Goal: Task Accomplishment & Management: Manage account settings

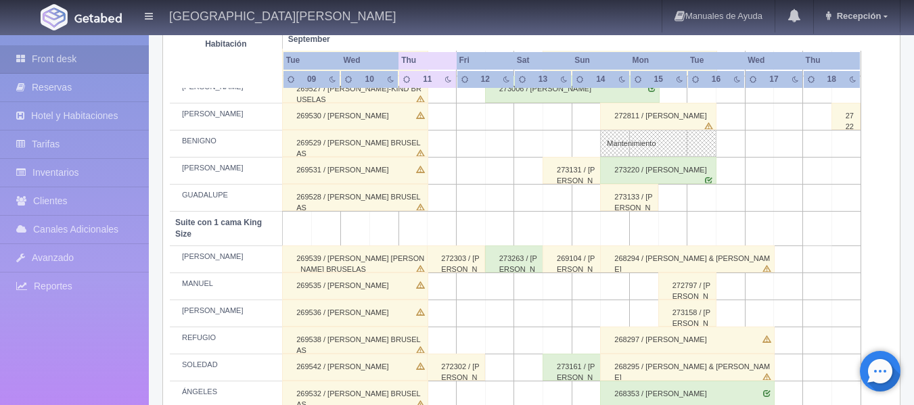
scroll to position [541, 0]
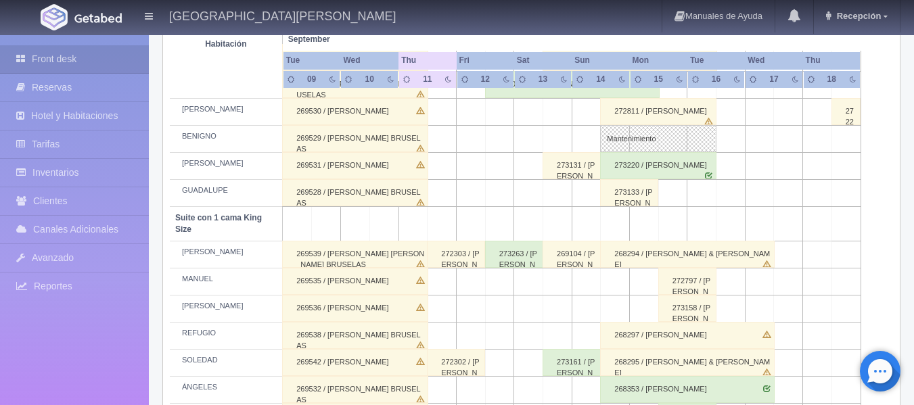
click at [611, 114] on div "272811 / [PERSON_NAME]" at bounding box center [658, 111] width 116 height 27
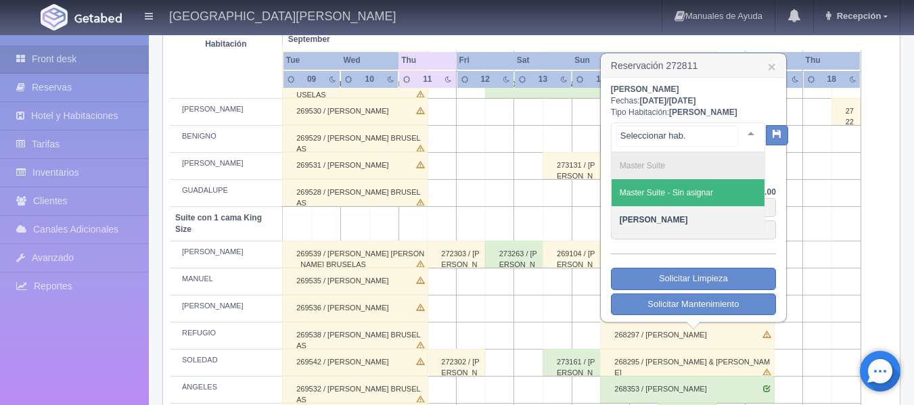
click at [743, 135] on div at bounding box center [750, 133] width 27 height 20
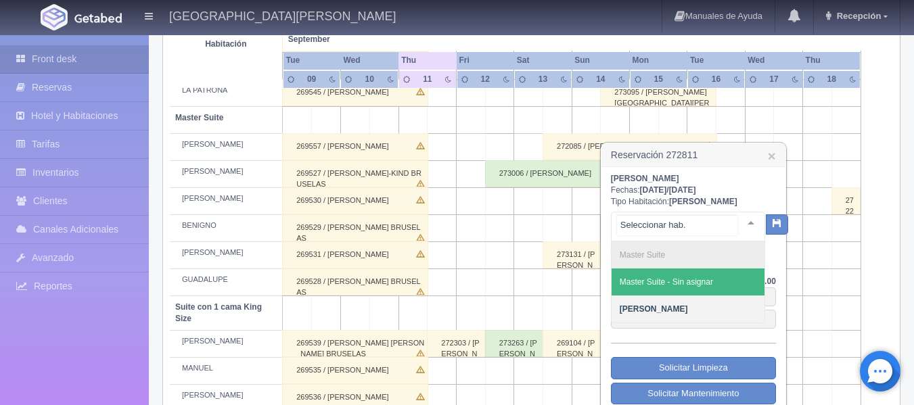
scroll to position [473, 0]
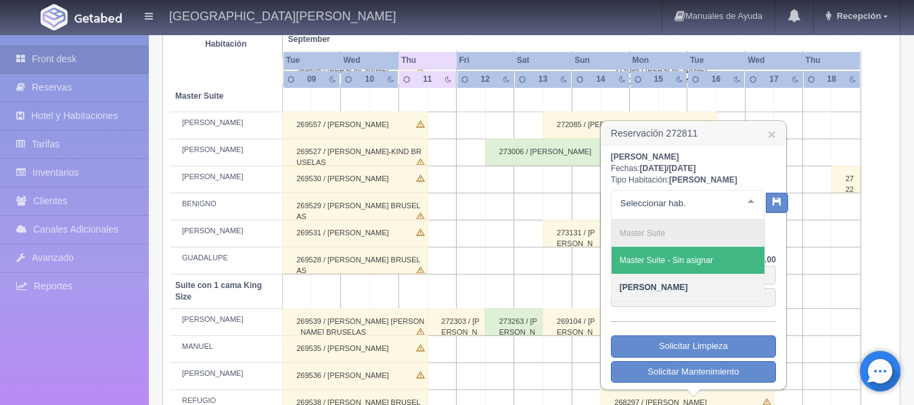
click at [766, 130] on h3 "Reservación 272811 ×" at bounding box center [693, 134] width 184 height 24
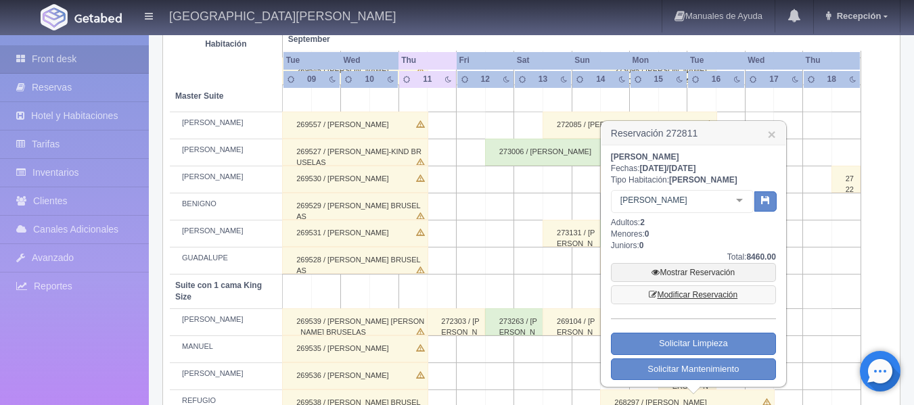
click at [673, 297] on link "Modificar Reservación" at bounding box center [693, 294] width 165 height 19
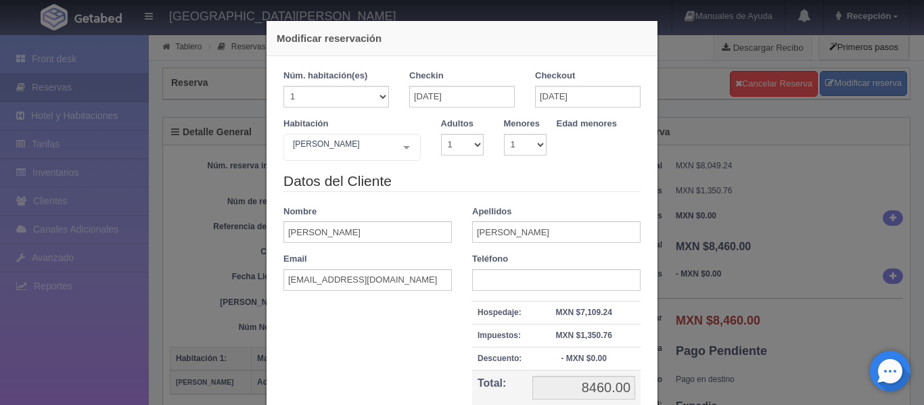
select select "1"
click at [473, 147] on select "1 2 3 4 5 6 7 8 9 10" at bounding box center [462, 145] width 43 height 22
select select "2"
click at [441, 134] on select "1 2 3 4 5 6 7 8 9 10" at bounding box center [462, 145] width 43 height 22
checkbox input "false"
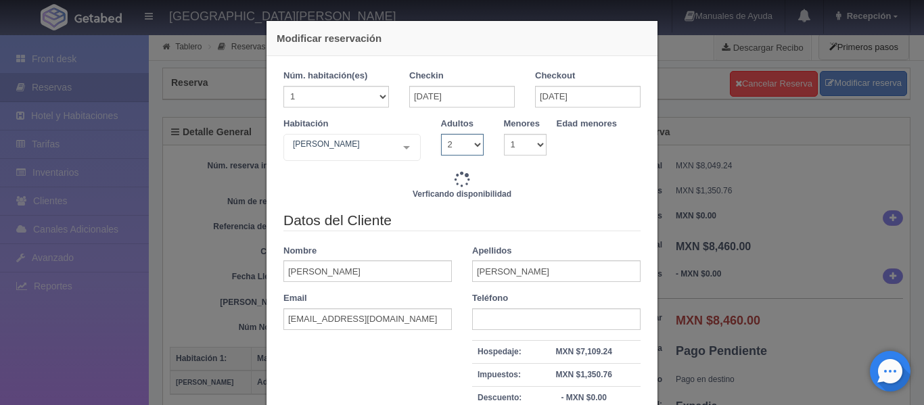
type input "9400.00"
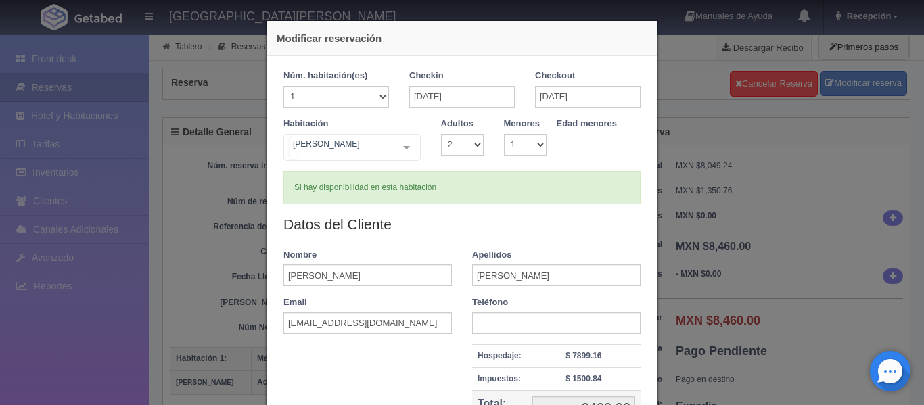
click at [400, 147] on div "[PERSON_NAME] Suite con 2 camas matrimoniales-No apta para menores Suite con 2 …" at bounding box center [351, 147] width 137 height 27
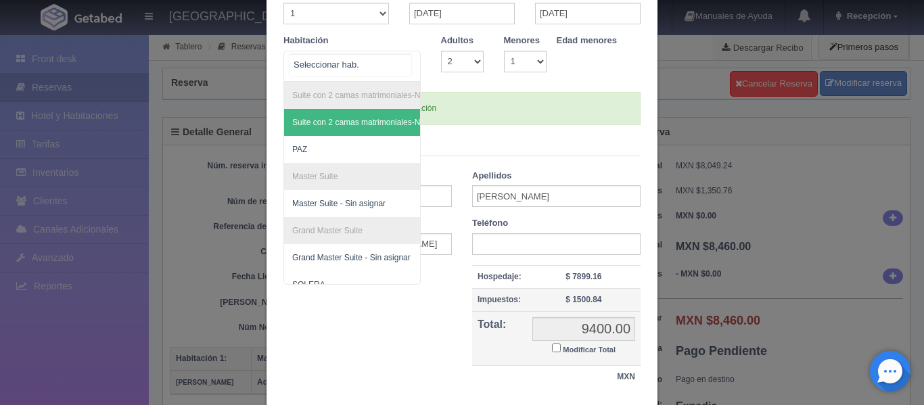
scroll to position [174, 0]
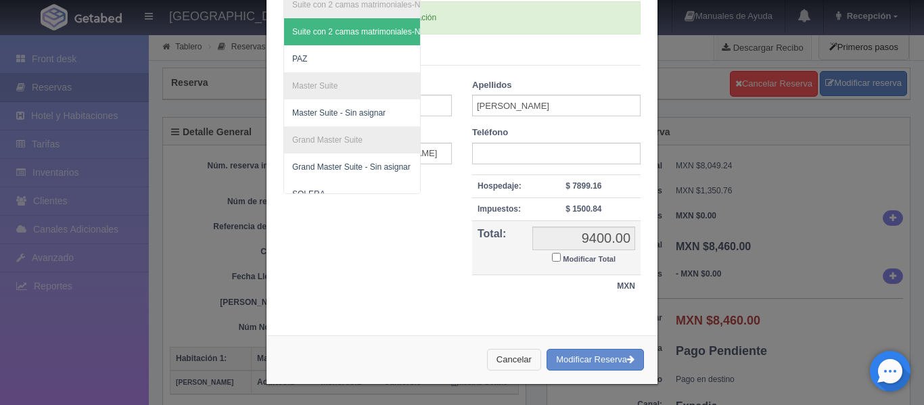
click at [498, 361] on button "Cancelar" at bounding box center [514, 360] width 54 height 22
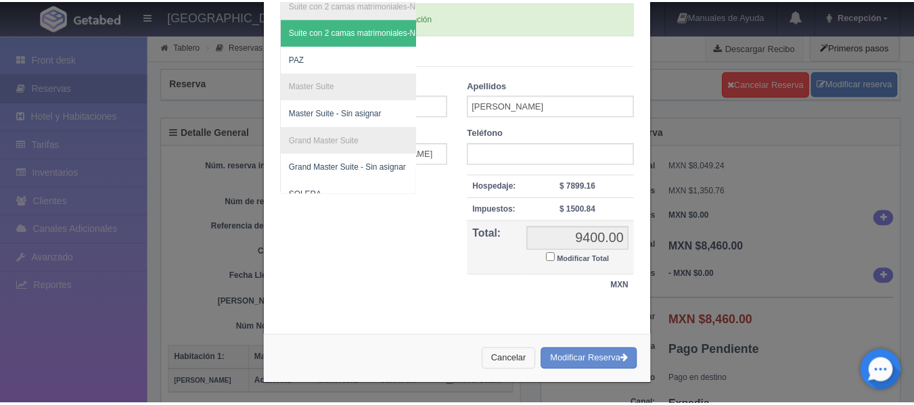
scroll to position [0, 0]
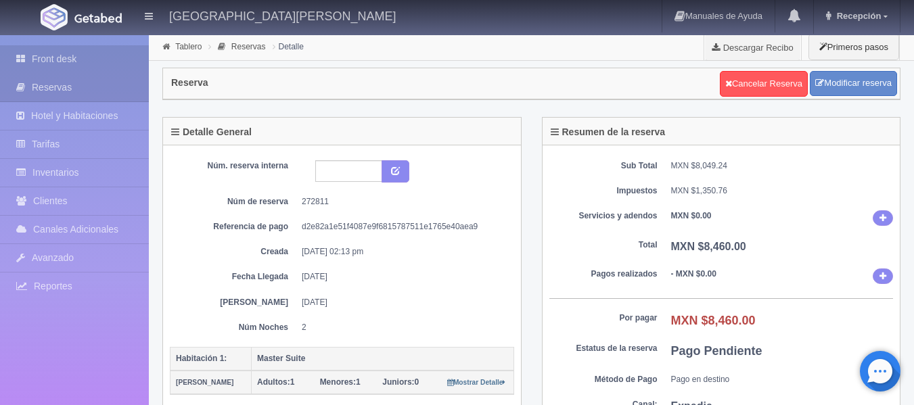
click at [34, 51] on link "Front desk" at bounding box center [74, 59] width 149 height 28
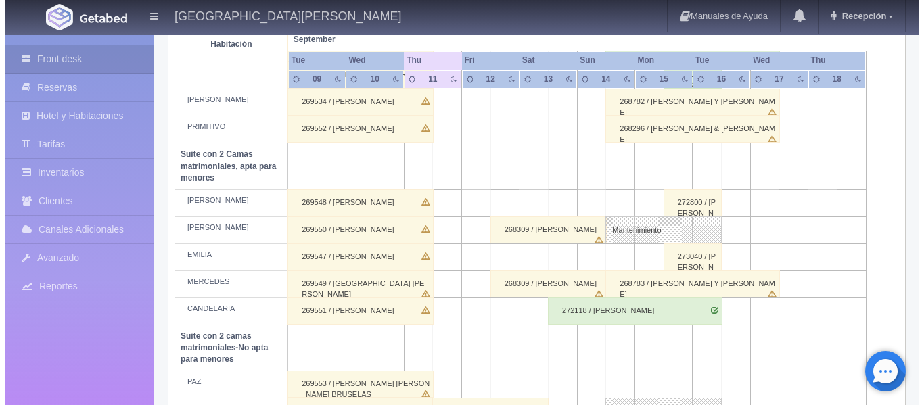
scroll to position [879, 0]
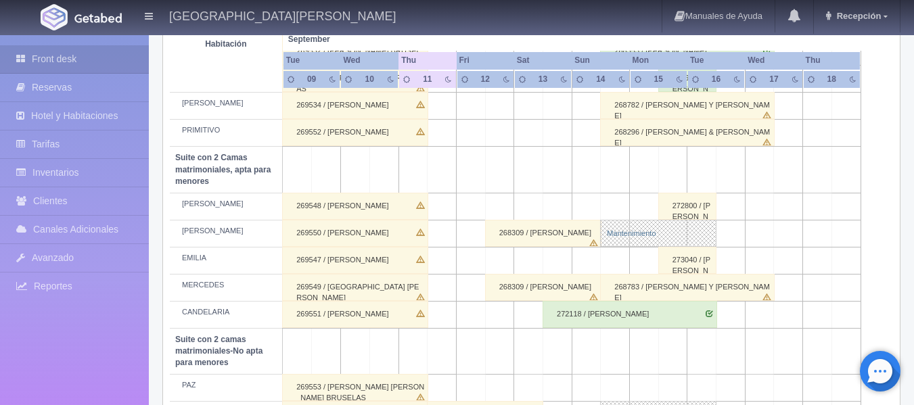
click at [651, 229] on link "Mantenimiento" at bounding box center [658, 233] width 116 height 27
select select "Mantenimiento"
select select "1983_CAMILO"
type input "14-09-2025"
type input "16-09-2025"
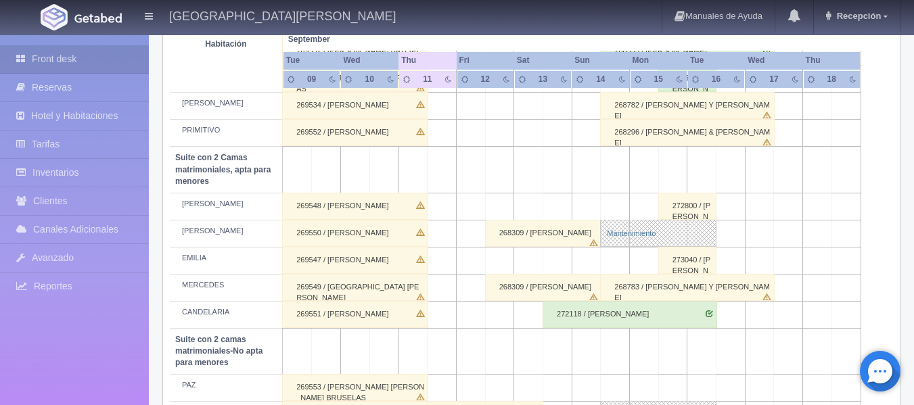
type textarea "pendiente tania muñoz"
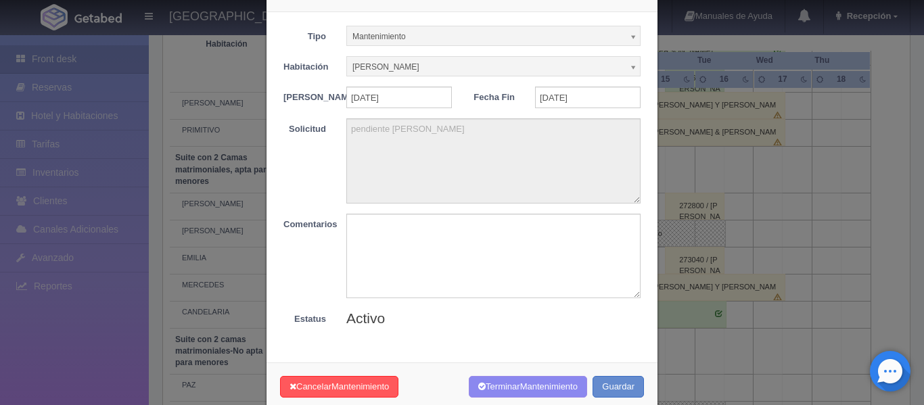
scroll to position [79, 0]
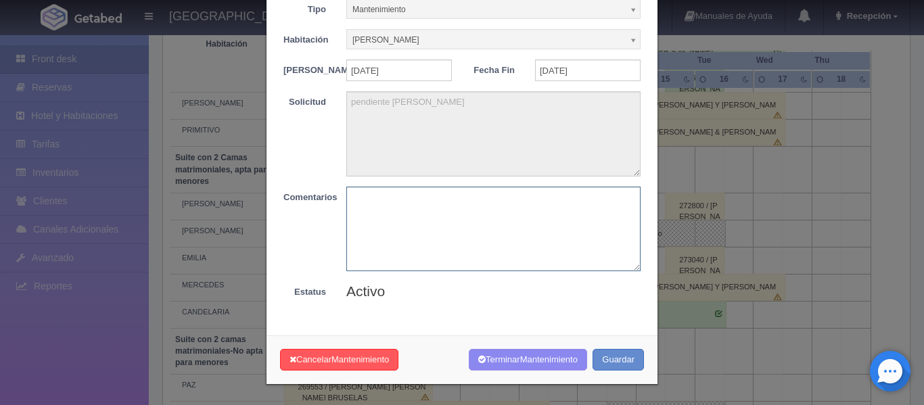
click at [411, 214] on textarea at bounding box center [493, 229] width 294 height 85
type textarea "p"
type textarea "tramite concluido"
click at [622, 357] on button "Guardar" at bounding box center [617, 360] width 51 height 22
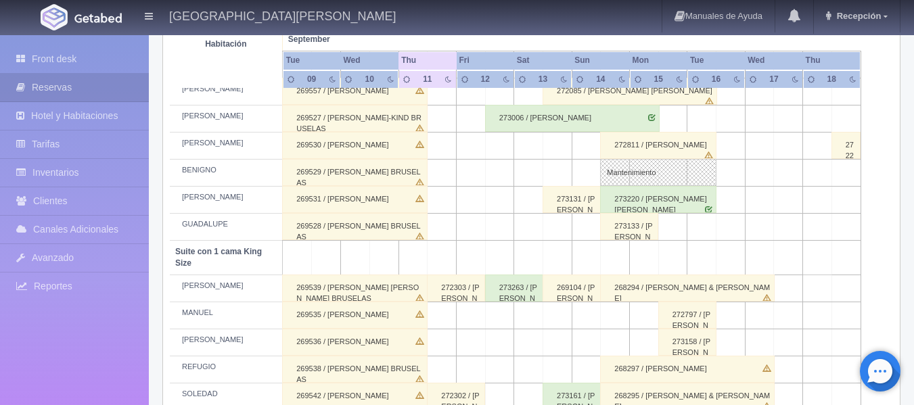
scroll to position [507, 0]
click at [613, 149] on div "272811 / [PERSON_NAME]" at bounding box center [658, 146] width 116 height 27
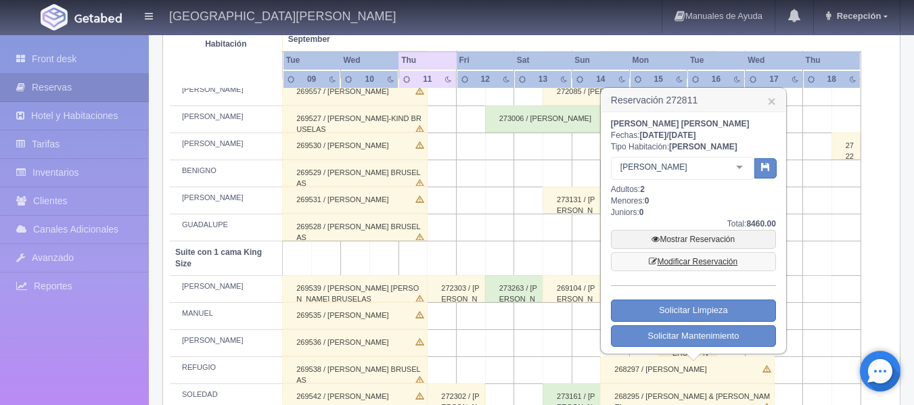
click at [680, 255] on link "Modificar Reservación" at bounding box center [693, 261] width 165 height 19
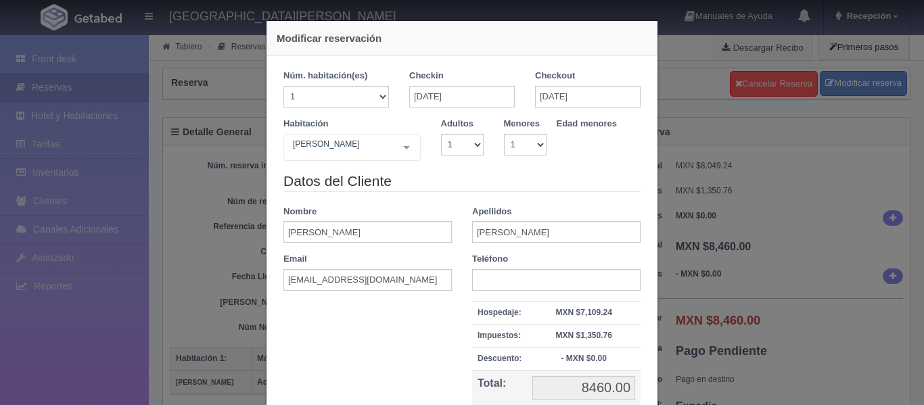
select select "1"
click at [473, 139] on select "1 2 3 4 5 6 7 8 9 10" at bounding box center [462, 145] width 43 height 22
select select "2"
click at [441, 134] on select "1 2 3 4 5 6 7 8 9 10" at bounding box center [462, 145] width 43 height 22
checkbox input "false"
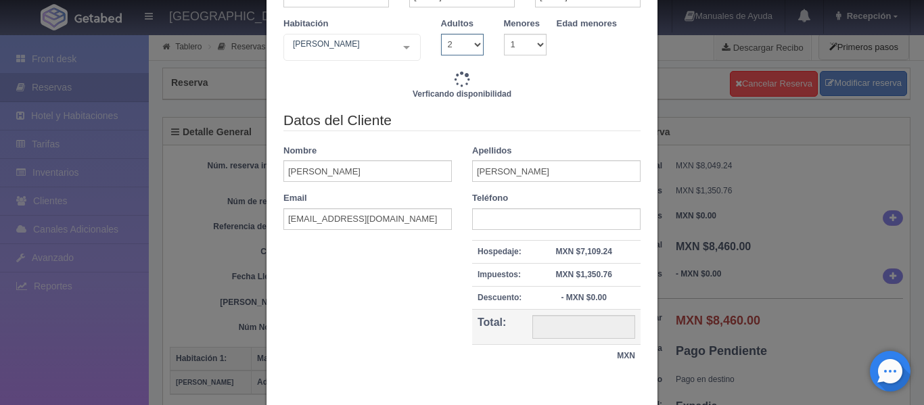
scroll to position [135, 0]
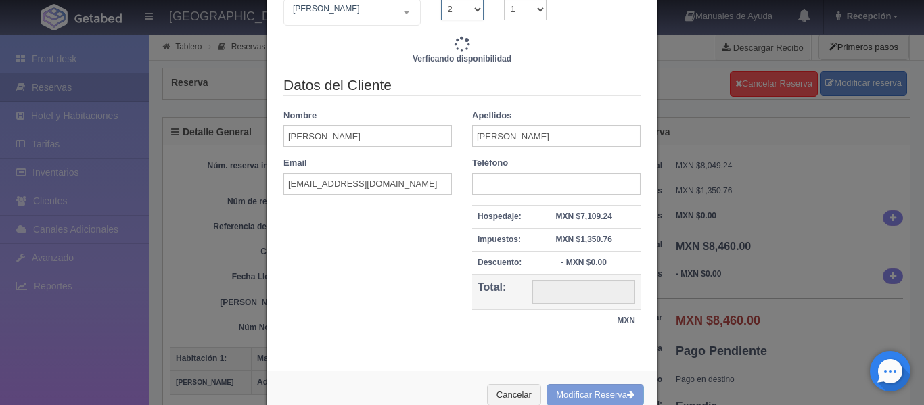
type input "9400.00"
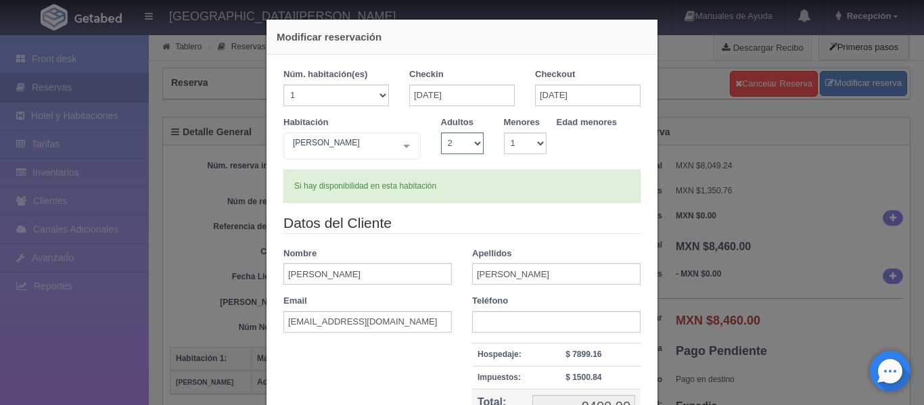
scroll to position [0, 0]
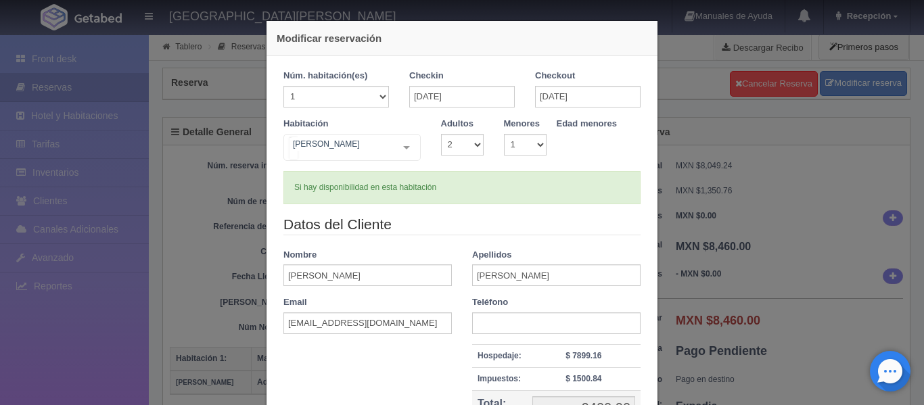
click at [404, 146] on div "MARTHA Suite con 2 camas matrimoniales-No apta para menores Suite con 2 camas m…" at bounding box center [351, 147] width 137 height 27
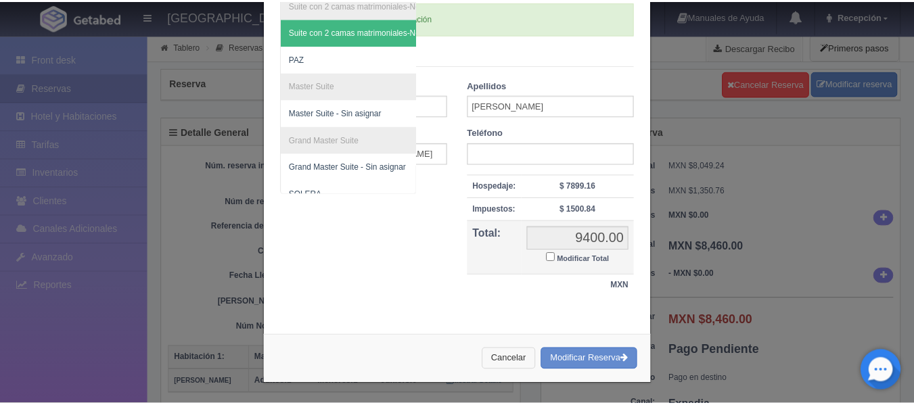
scroll to position [170, 0]
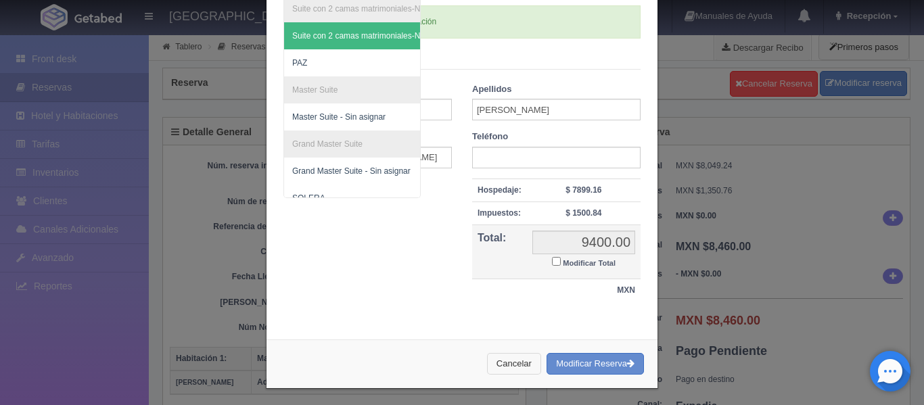
click at [513, 356] on button "Cancelar" at bounding box center [514, 364] width 54 height 22
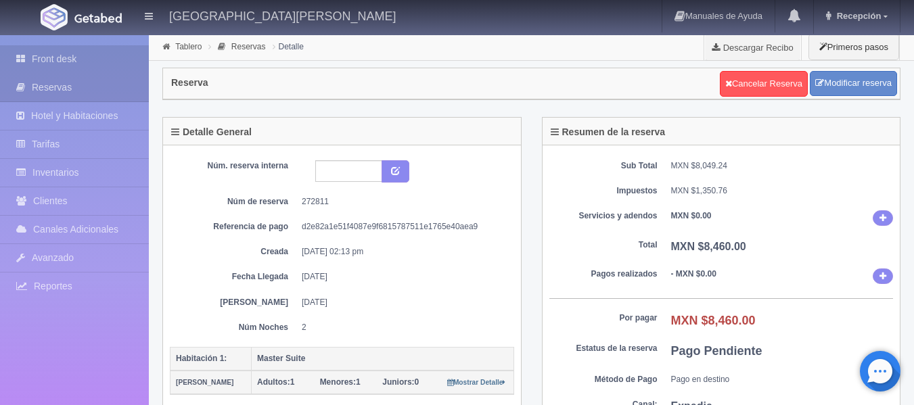
click at [119, 56] on link "Front desk" at bounding box center [74, 59] width 149 height 28
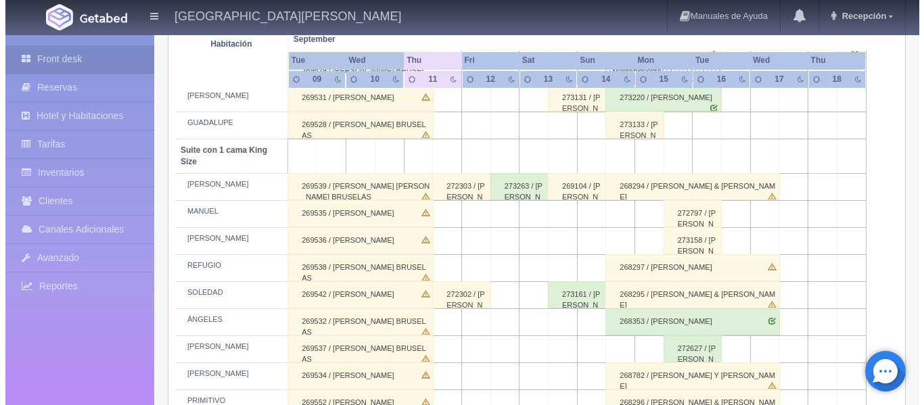
scroll to position [879, 0]
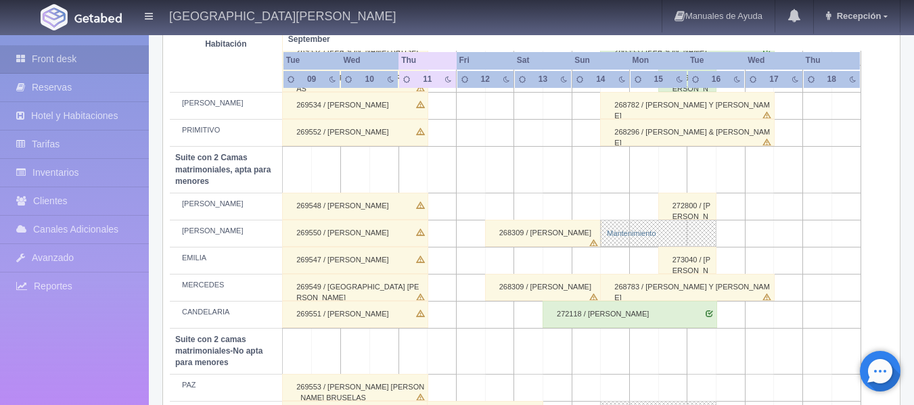
click at [648, 231] on link "Mantenimiento" at bounding box center [658, 233] width 116 height 27
select select "Mantenimiento"
select select "1983_CAMILO"
type input "[DATE]"
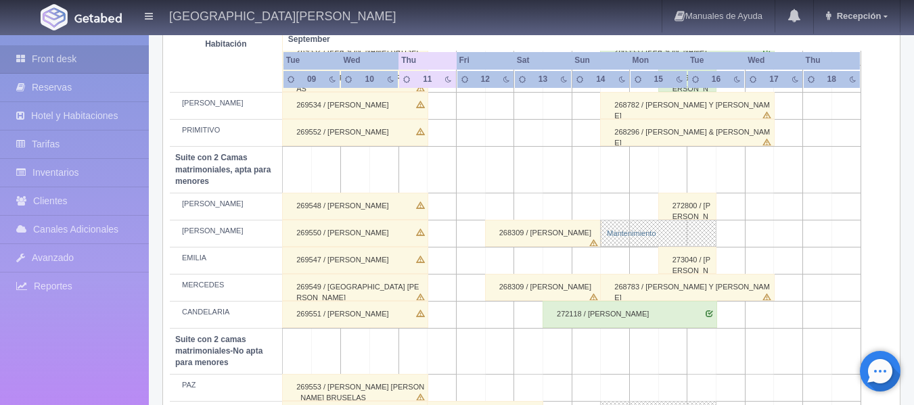
type textarea "pendiente tania muñoz"
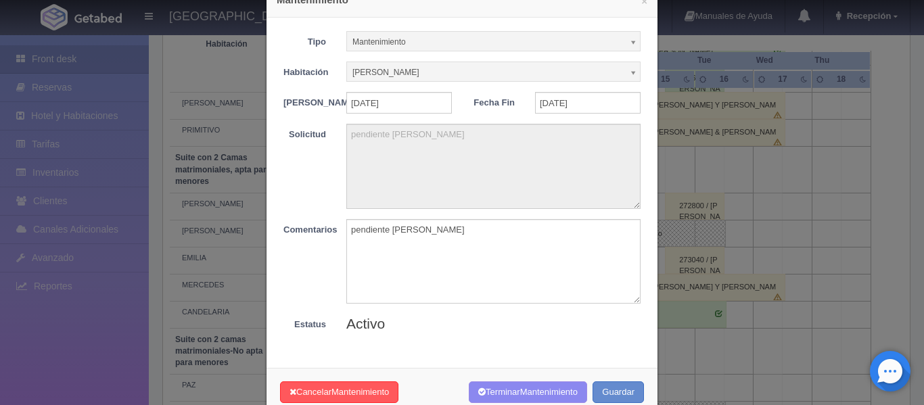
scroll to position [79, 0]
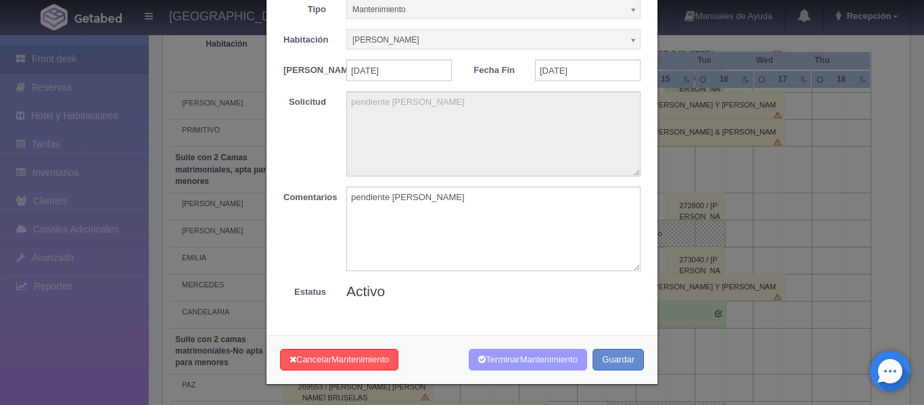
click at [504, 363] on button "Terminar Mantenimiento" at bounding box center [528, 360] width 118 height 22
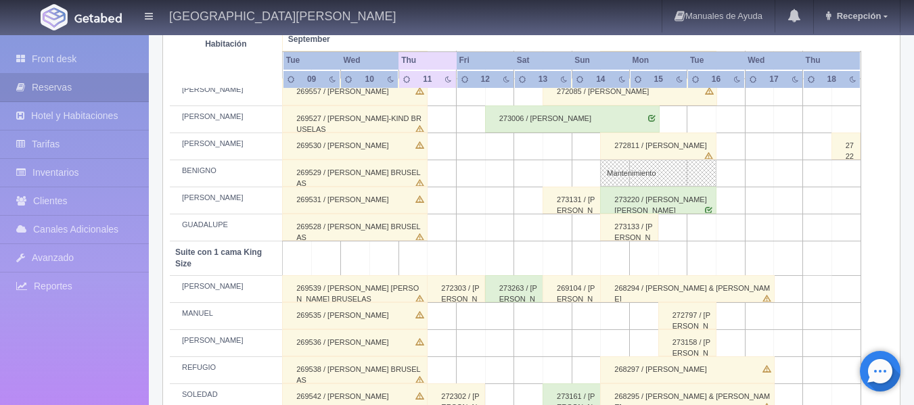
scroll to position [439, 0]
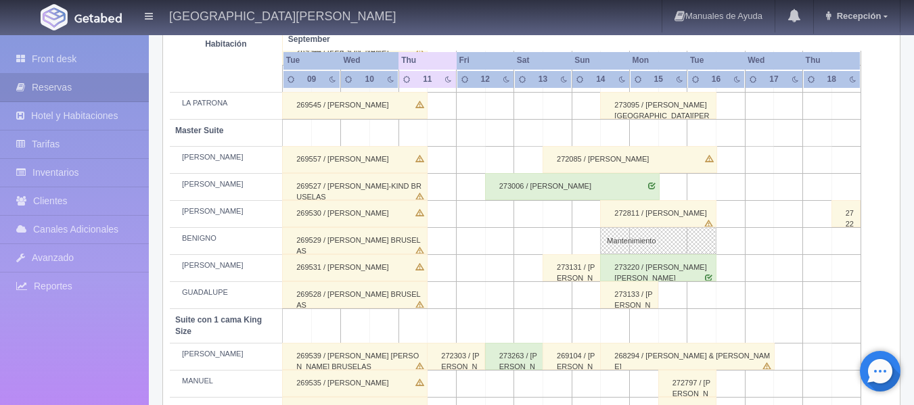
click at [637, 209] on div "272811 / Tania Nallely Muñoz Herrera" at bounding box center [658, 213] width 116 height 27
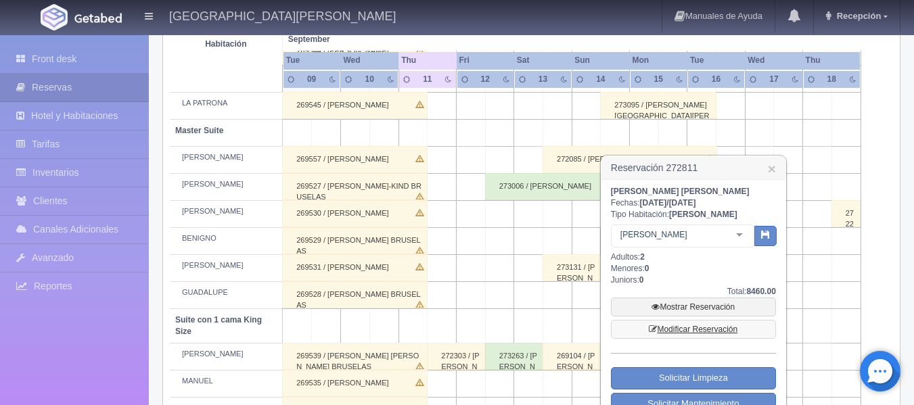
click at [705, 329] on link "Modificar Reservación" at bounding box center [693, 329] width 165 height 19
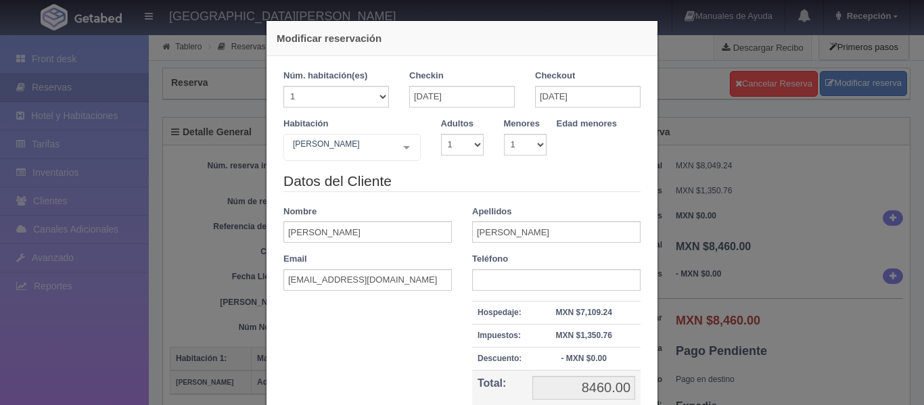
select select "1"
click at [470, 147] on select "1 2 3 4 5 6 7 8 9 10" at bounding box center [462, 145] width 43 height 22
select select "2"
click at [441, 134] on select "1 2 3 4 5 6 7 8 9 10" at bounding box center [462, 145] width 43 height 22
checkbox input "false"
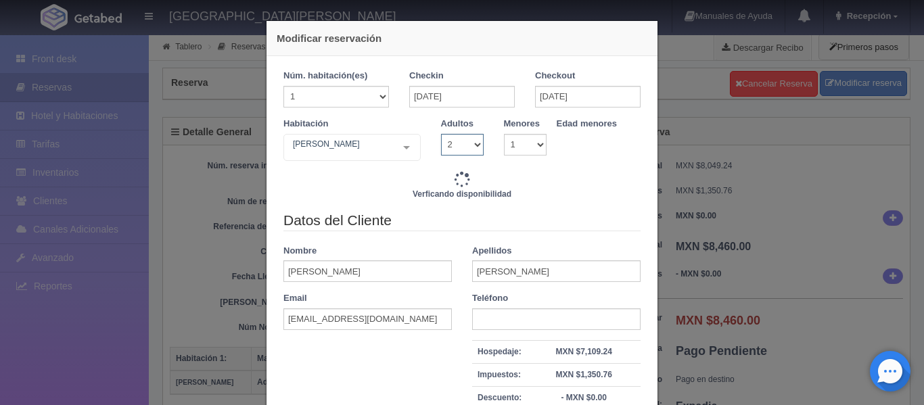
type input "9400.00"
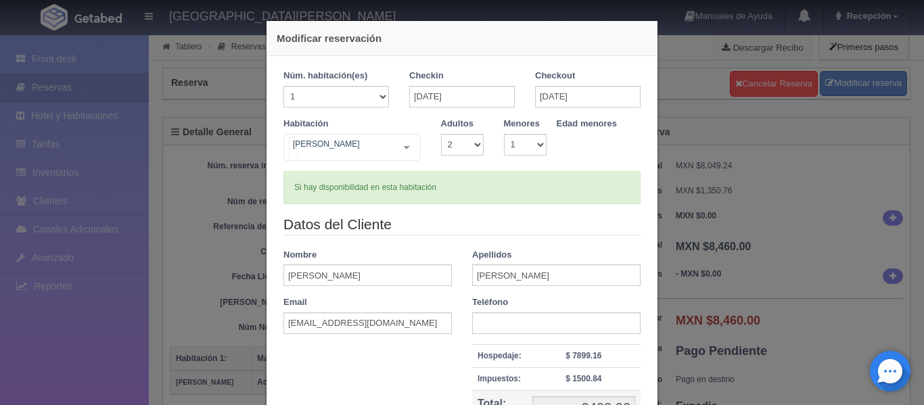
click at [406, 149] on div "MARTHA Suite con 2 camas matrimoniales-No apta para menores Suite con 2 camas m…" at bounding box center [351, 147] width 137 height 27
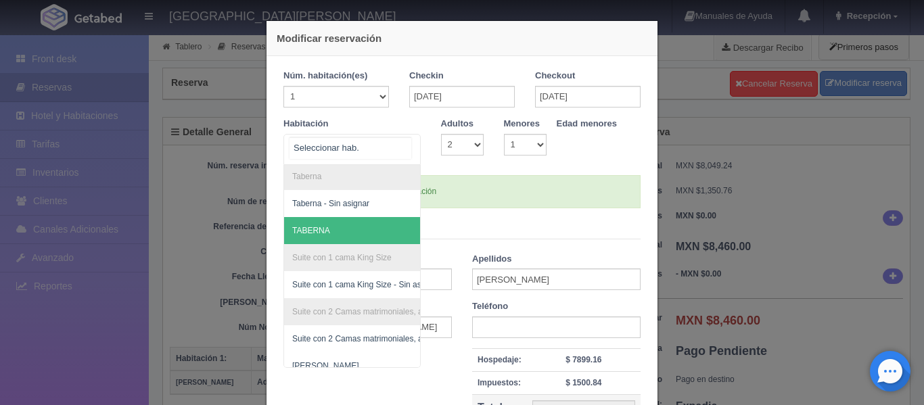
scroll to position [403, 0]
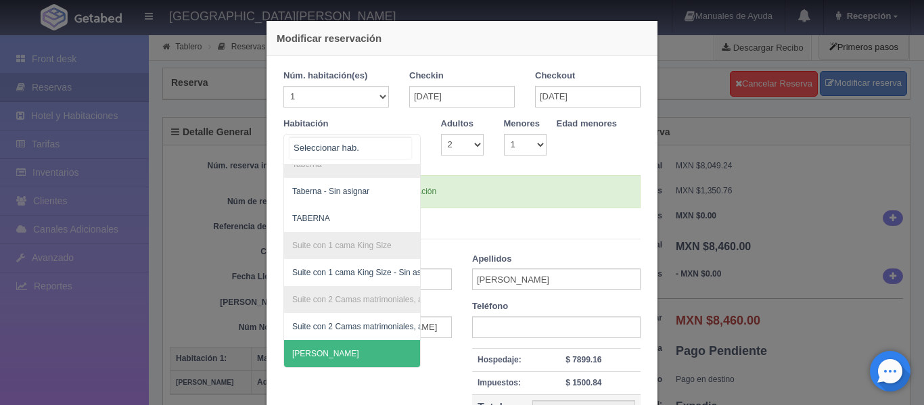
click at [346, 340] on span "[PERSON_NAME]" at bounding box center [417, 353] width 267 height 27
select select "1"
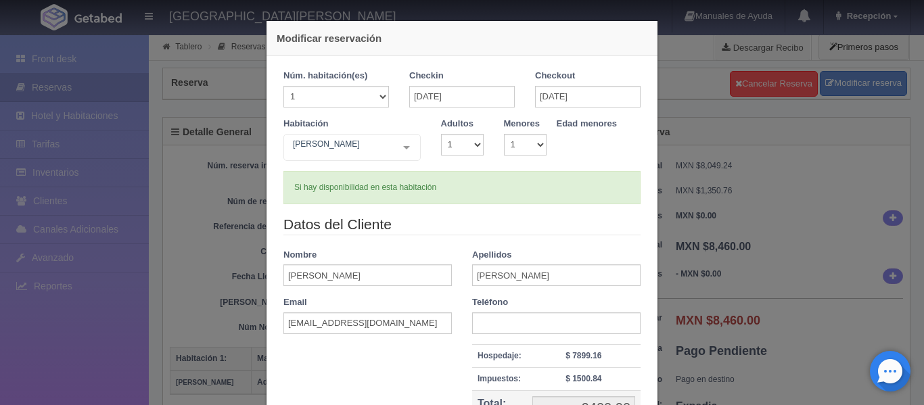
checkbox input "false"
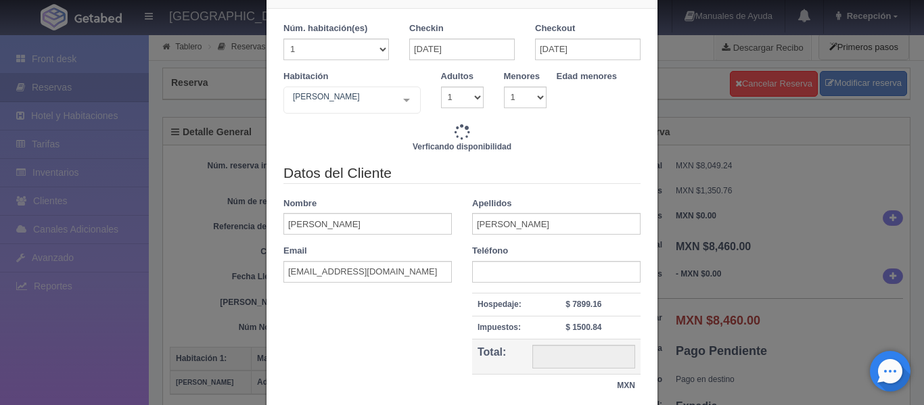
type input "7720.00"
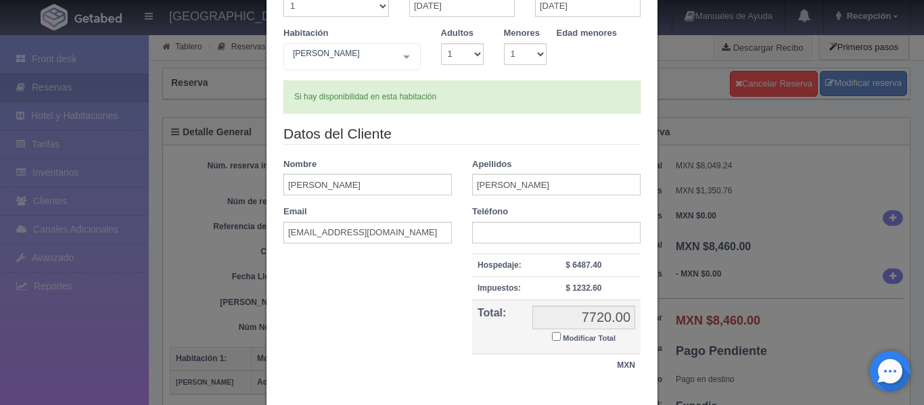
scroll to position [68, 0]
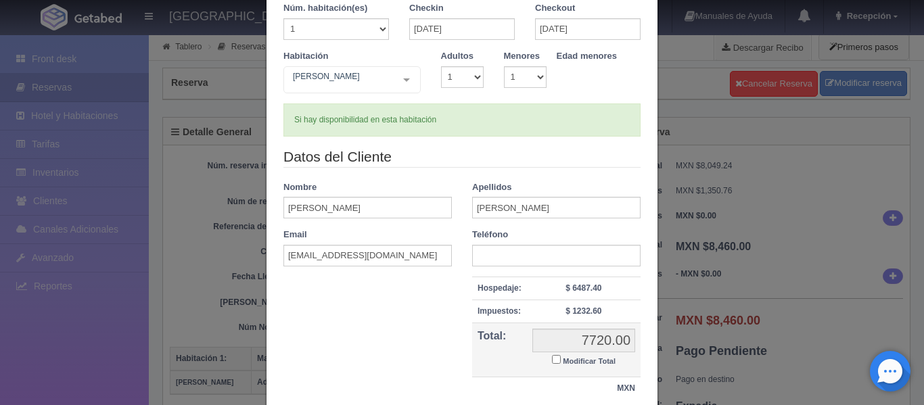
click at [465, 60] on label "Adultos" at bounding box center [457, 56] width 32 height 13
click at [469, 77] on select "1 2 3 4 5 6 7 8 9 10" at bounding box center [462, 77] width 43 height 22
select select "2"
click at [441, 66] on select "1 2 3 4 5 6 7 8 9 10" at bounding box center [462, 77] width 43 height 22
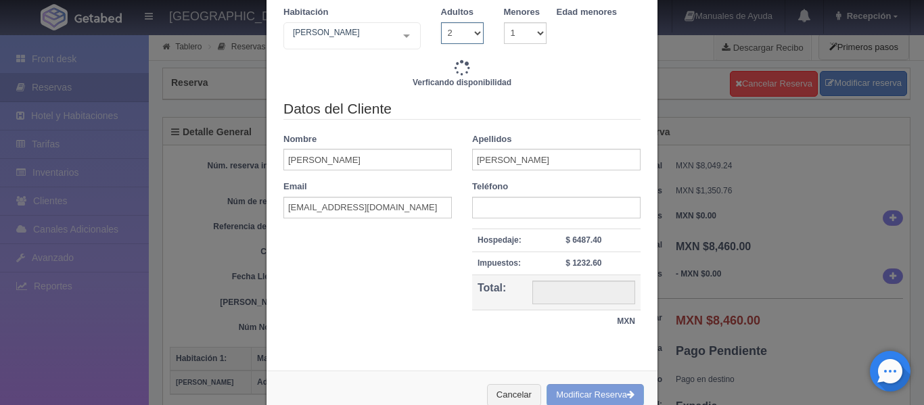
scroll to position [135, 0]
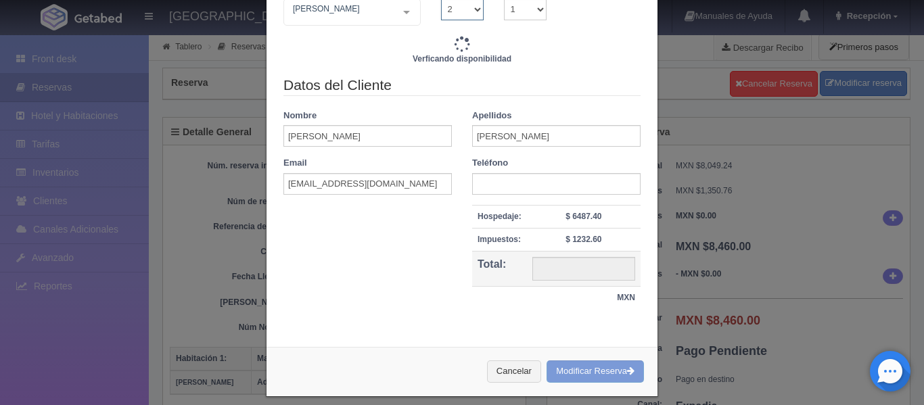
type input "7720.00"
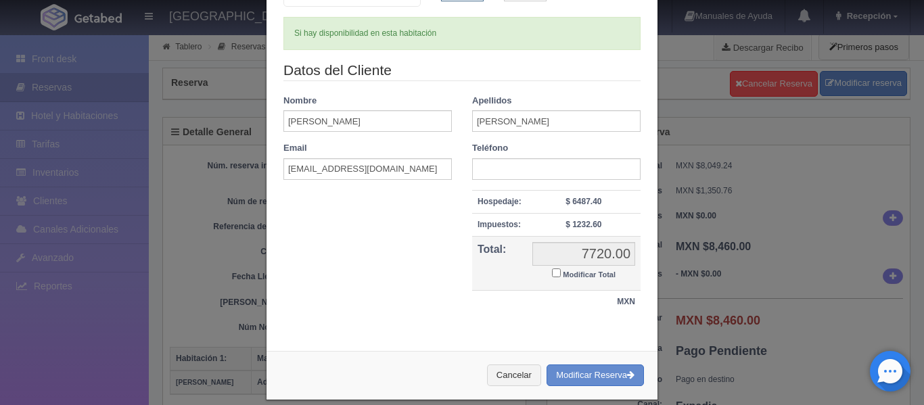
scroll to position [170, 0]
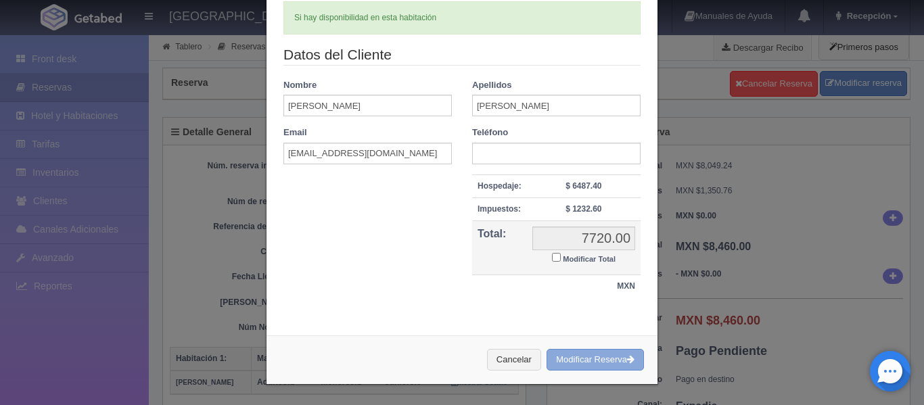
click at [580, 354] on button "Modificar Reserva" at bounding box center [595, 360] width 97 height 22
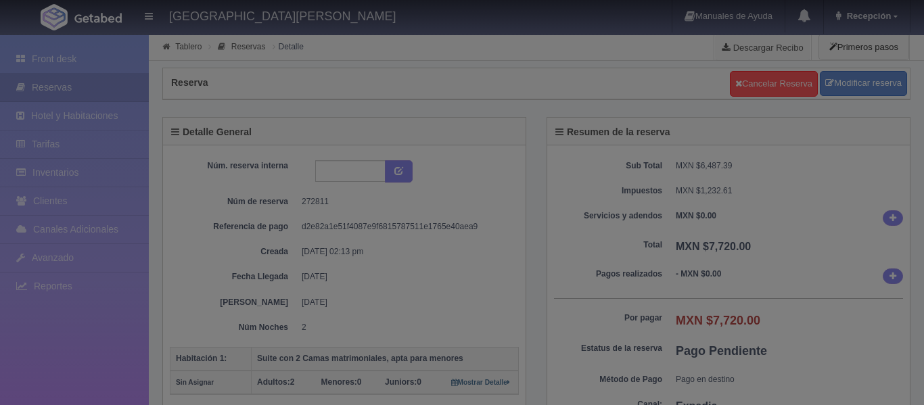
select select "2"
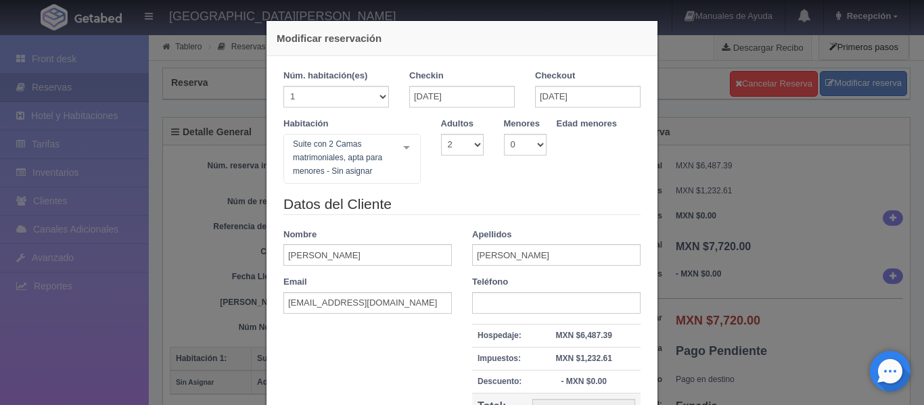
click at [107, 48] on div "Modificar reservación Núm. habitación(es) 1 2 3 4 5 6 7 8 9 10 11 12 13 14 15 1…" at bounding box center [462, 202] width 924 height 405
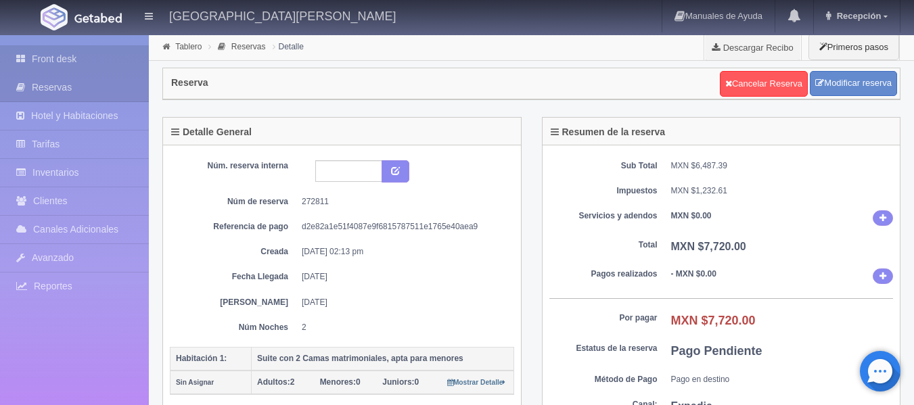
click at [103, 53] on link "Front desk" at bounding box center [74, 59] width 149 height 28
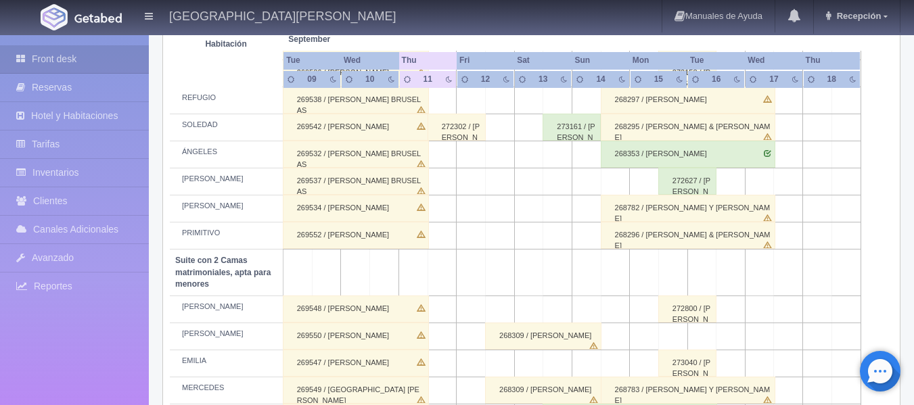
scroll to position [901, 0]
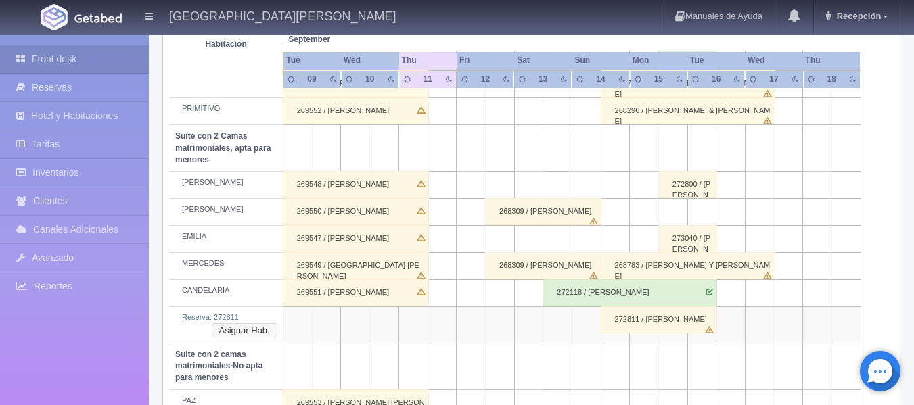
click at [253, 336] on button "Asignar Hab." at bounding box center [245, 330] width 66 height 15
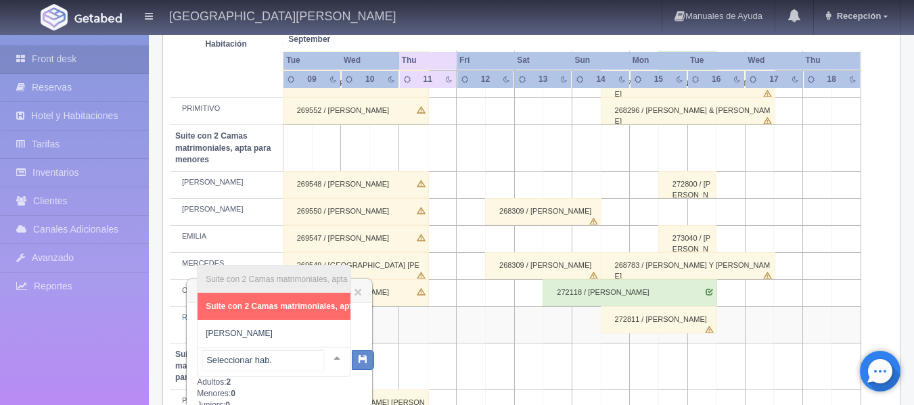
click at [329, 357] on div at bounding box center [336, 358] width 27 height 20
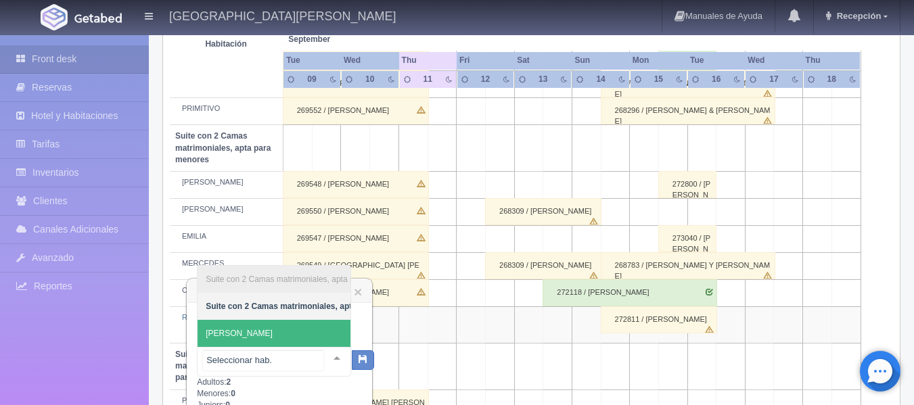
click at [273, 320] on span "[PERSON_NAME]" at bounding box center [333, 333] width 273 height 27
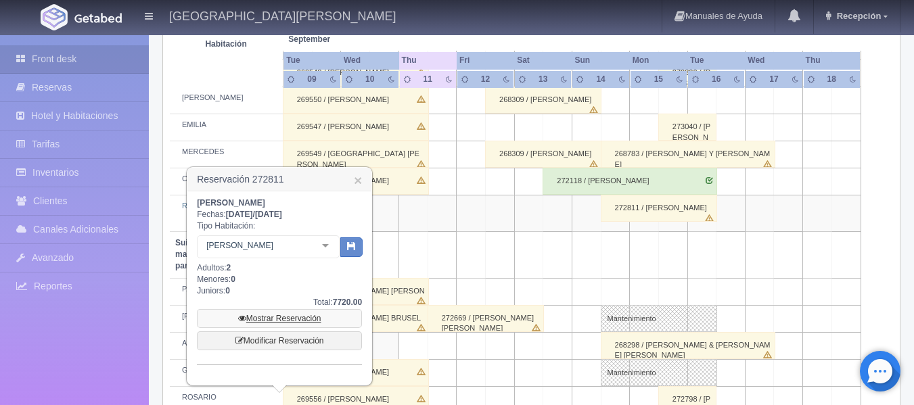
scroll to position [1036, 0]
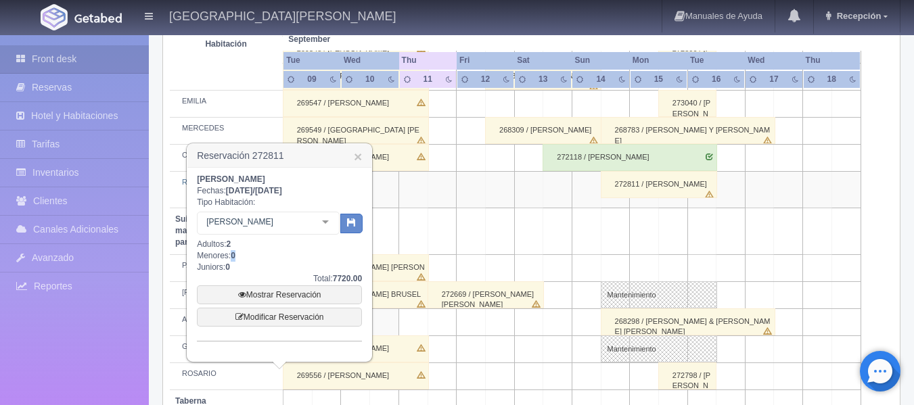
click at [235, 257] on b "0" at bounding box center [233, 255] width 5 height 9
click at [241, 255] on div "Tania Nallely Muñoz Herrera Fechas: 2025-09-14 / 2025-09-16 Tipo Habitación: CA…" at bounding box center [279, 258] width 165 height 168
click at [235, 258] on b "0" at bounding box center [233, 255] width 5 height 9
click at [268, 308] on link "Modificar Reservación" at bounding box center [279, 317] width 165 height 19
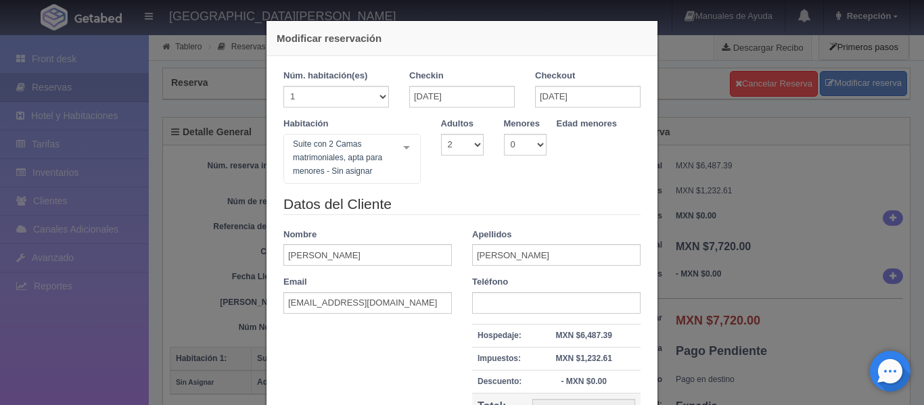
select select "2"
click at [534, 147] on select "0 1 2 3 4 5 6 7 8 9 10" at bounding box center [525, 145] width 43 height 22
select select "1"
click at [504, 134] on select "0 1 2 3 4 5 6 7 8 9 10" at bounding box center [525, 145] width 43 height 22
select select "8"
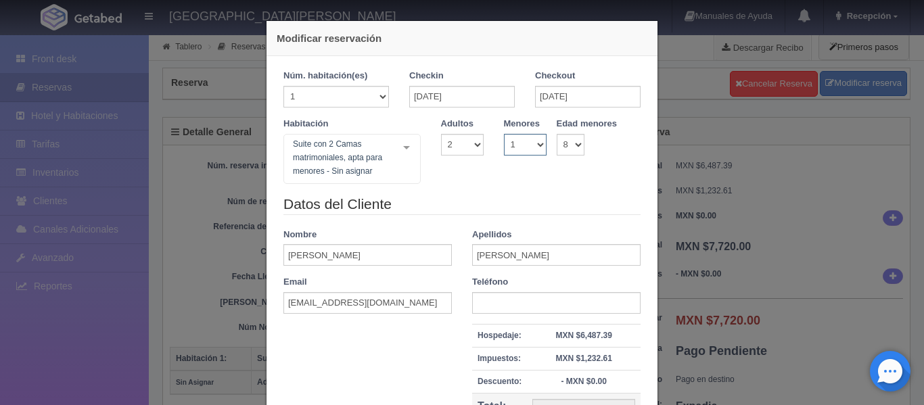
checkbox input "false"
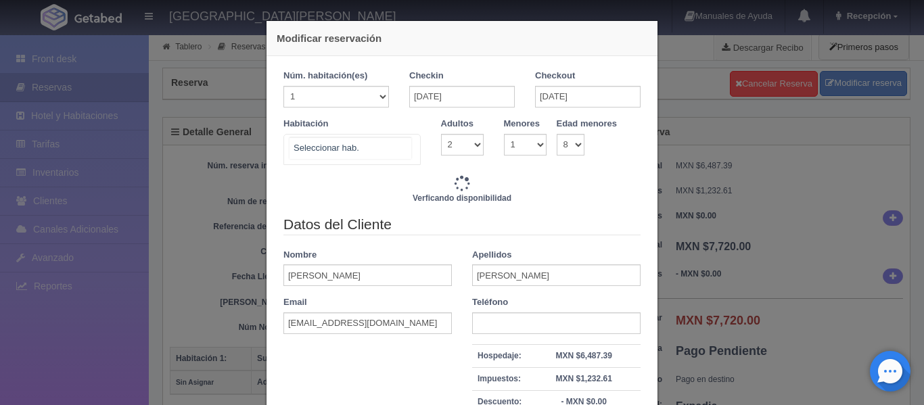
click at [396, 145] on div "Suite con 2 camas matrimoniales-No apta para menores Suite con 2 camas matrimon…" at bounding box center [351, 149] width 137 height 31
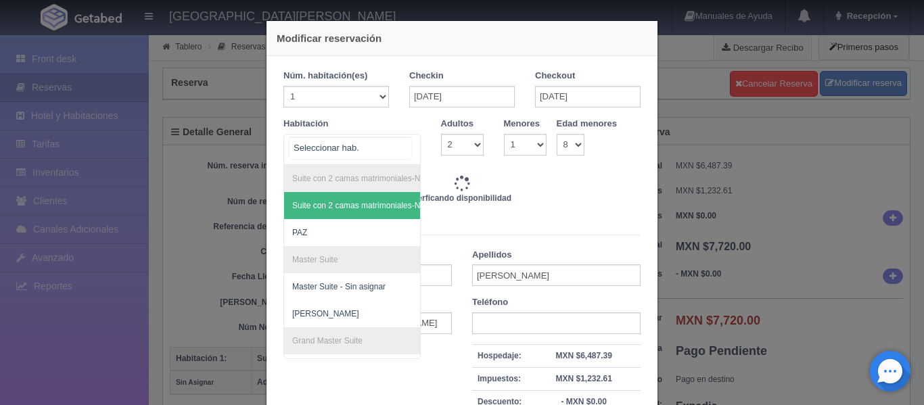
type input "7720.00"
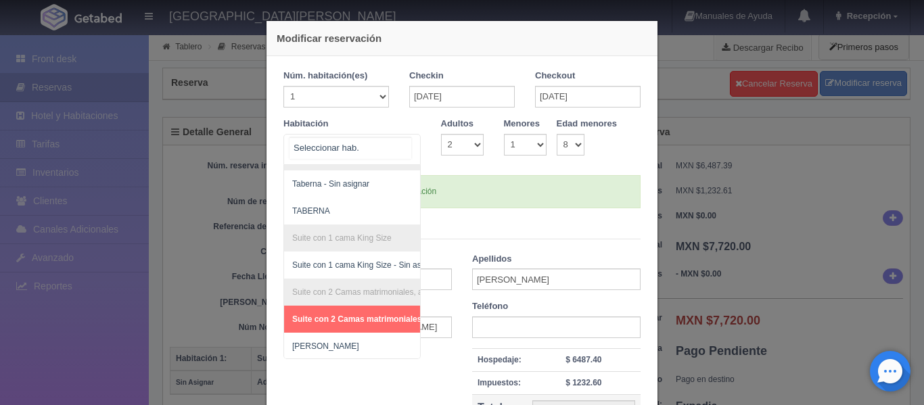
scroll to position [439, 0]
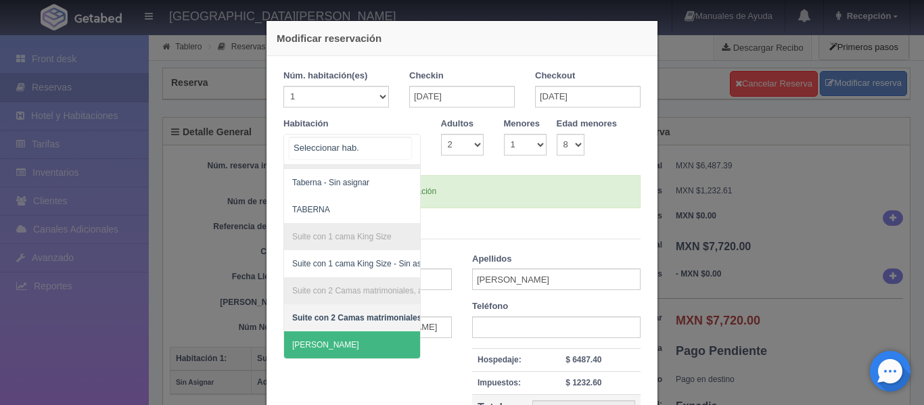
click at [315, 331] on span "[PERSON_NAME]" at bounding box center [420, 344] width 273 height 27
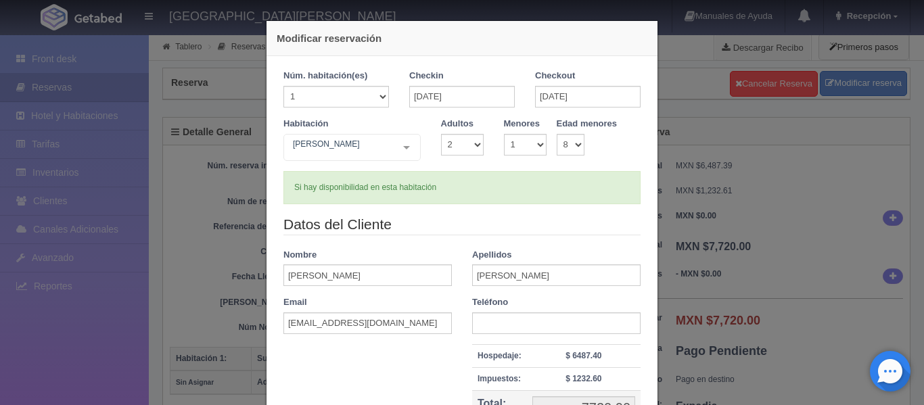
checkbox input "false"
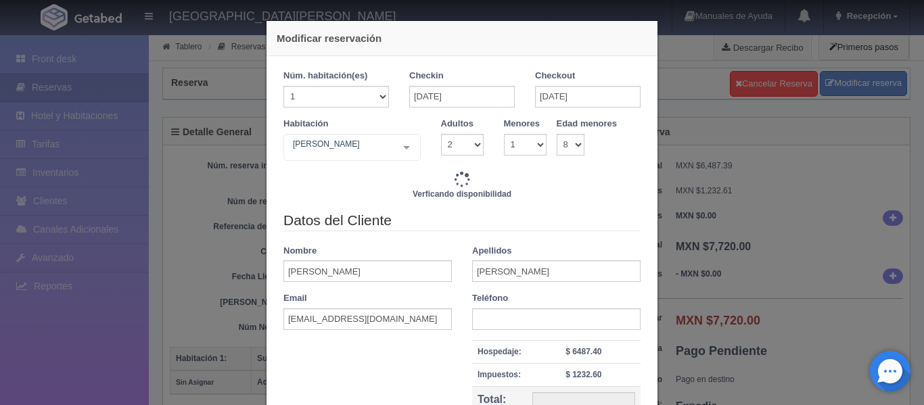
type input "7720.00"
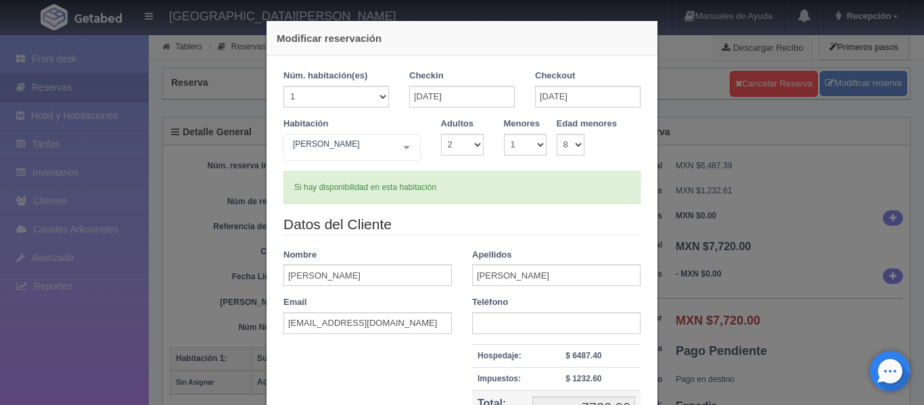
scroll to position [135, 0]
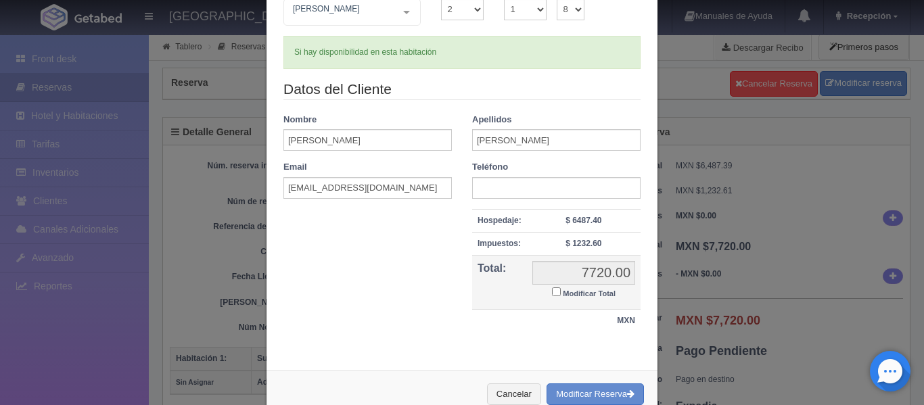
click at [552, 295] on input "Modificar Total" at bounding box center [556, 291] width 9 height 9
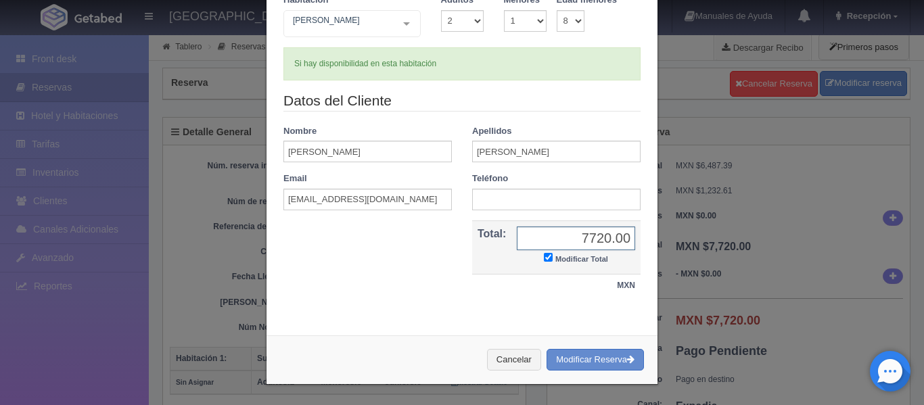
scroll to position [124, 0]
click at [544, 260] on input "Modificar Total" at bounding box center [548, 257] width 9 height 9
checkbox input "false"
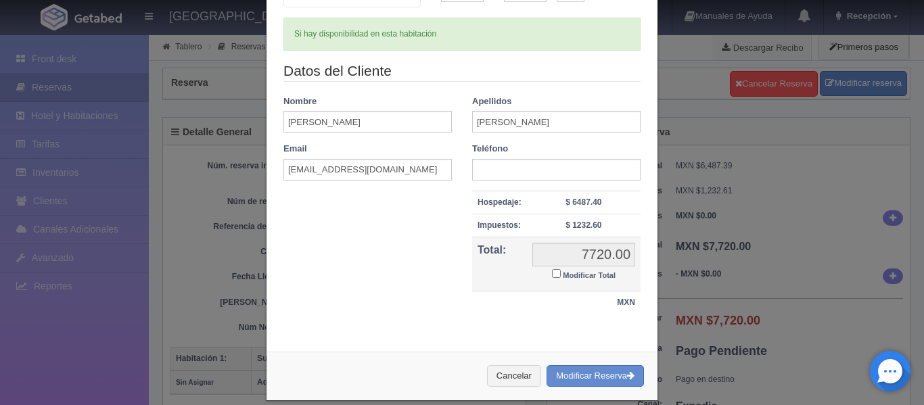
scroll to position [170, 0]
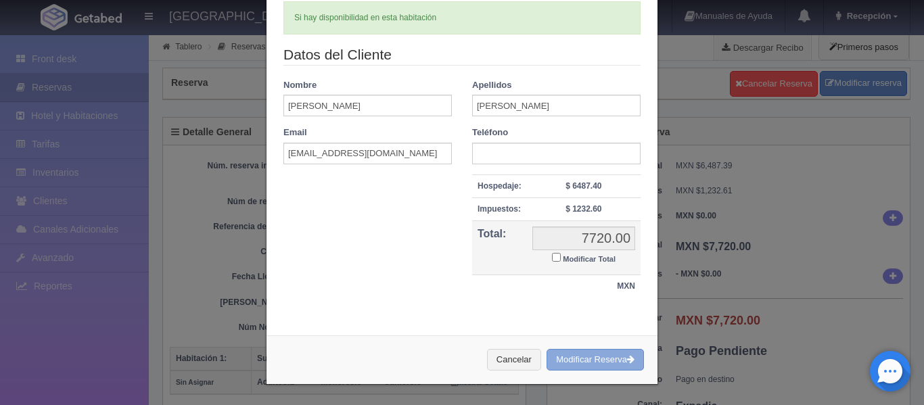
click at [586, 360] on button "Modificar Reserva" at bounding box center [595, 360] width 97 height 22
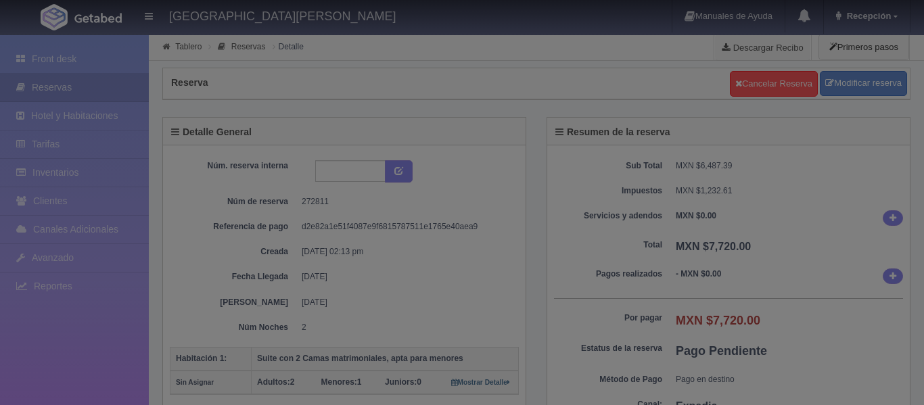
select select "2"
select select "1"
select select "8"
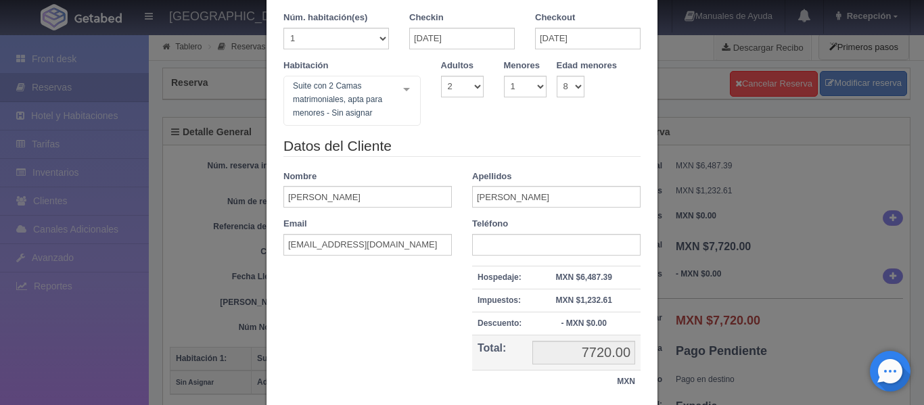
scroll to position [154, 0]
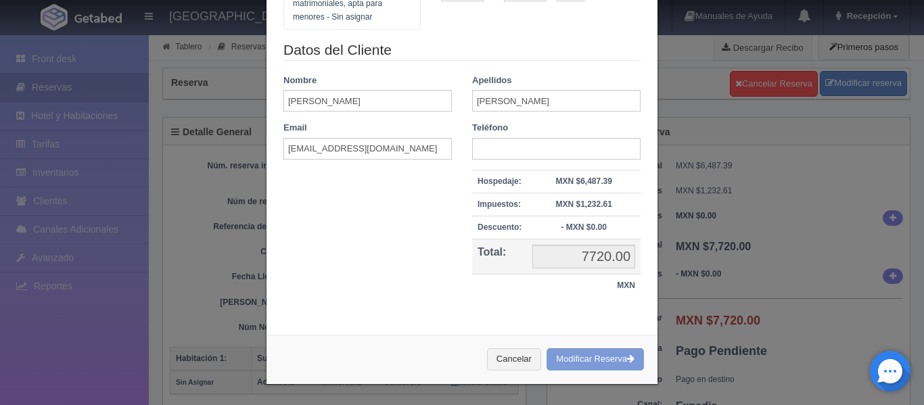
click at [578, 371] on div "Cancelar Modificar Reserva" at bounding box center [461, 359] width 391 height 49
click at [576, 357] on div "Cancelar Modificar Reserva" at bounding box center [461, 359] width 391 height 49
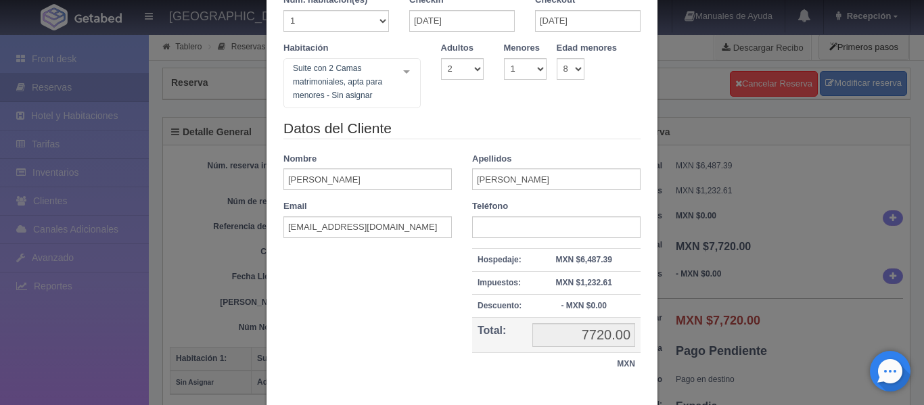
scroll to position [0, 0]
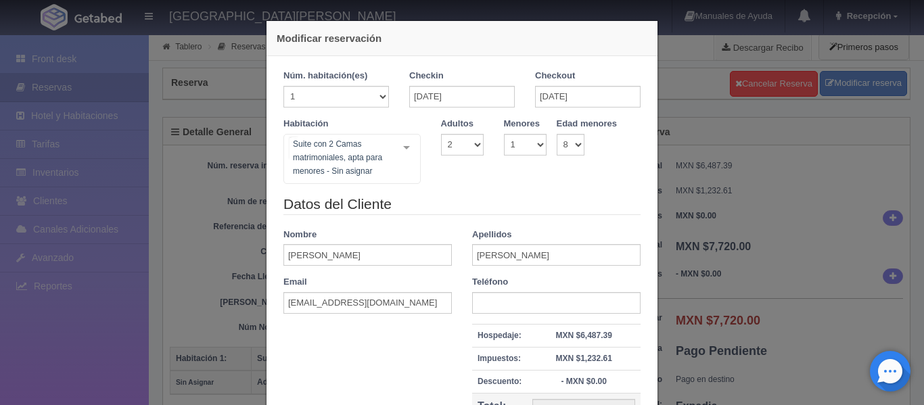
click at [398, 149] on div "Suite con 2 Camas matrimoniales, apta para menores - Sin asignar Suite con 2 ca…" at bounding box center [351, 159] width 137 height 50
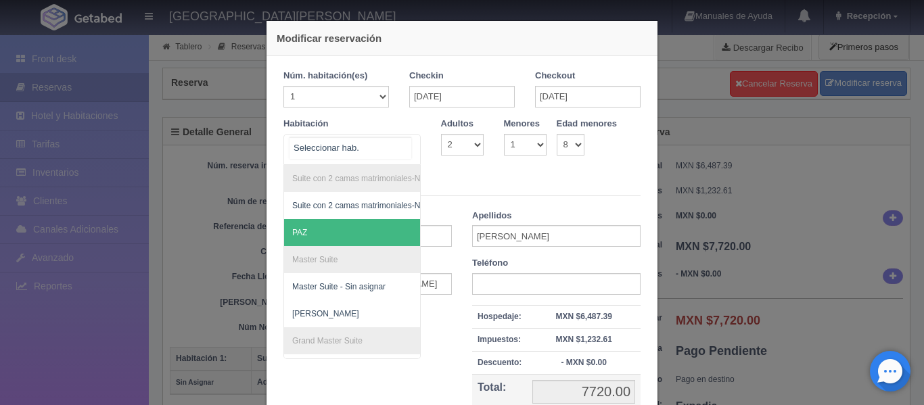
scroll to position [439, 0]
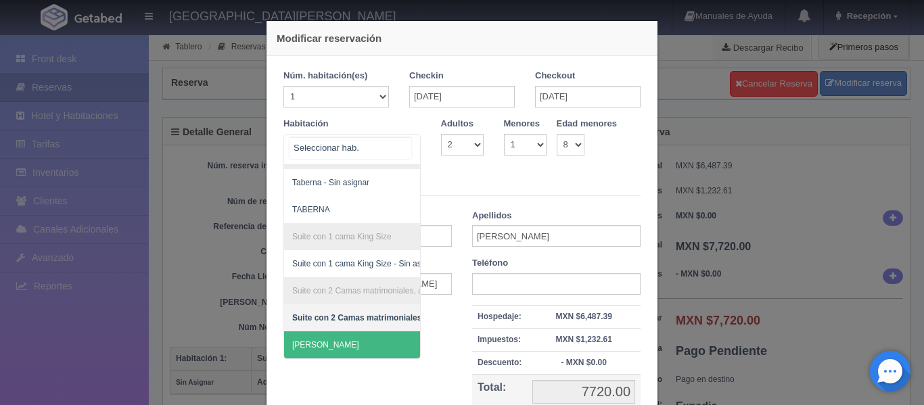
click at [358, 331] on span "[PERSON_NAME]" at bounding box center [420, 344] width 273 height 27
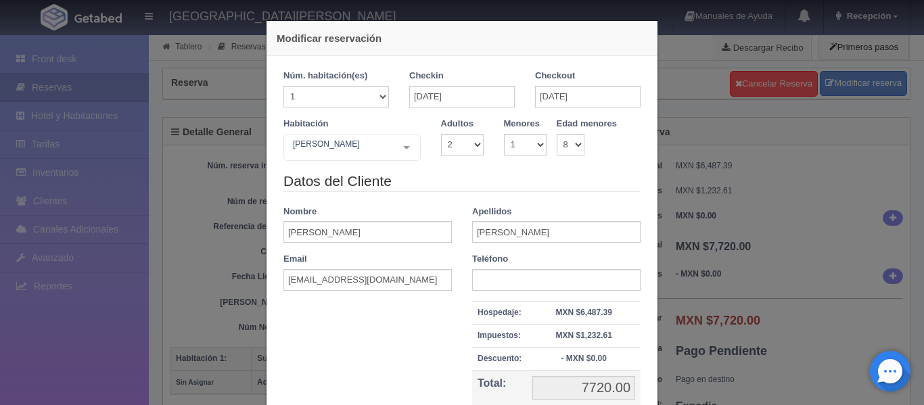
scroll to position [131, 0]
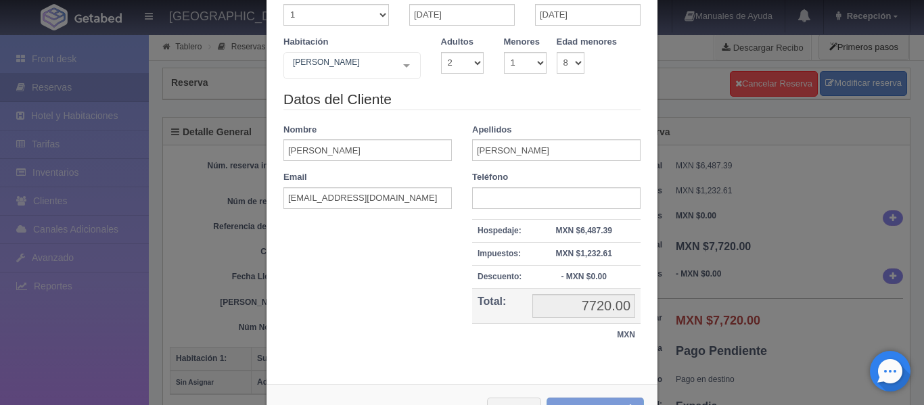
checkbox input "false"
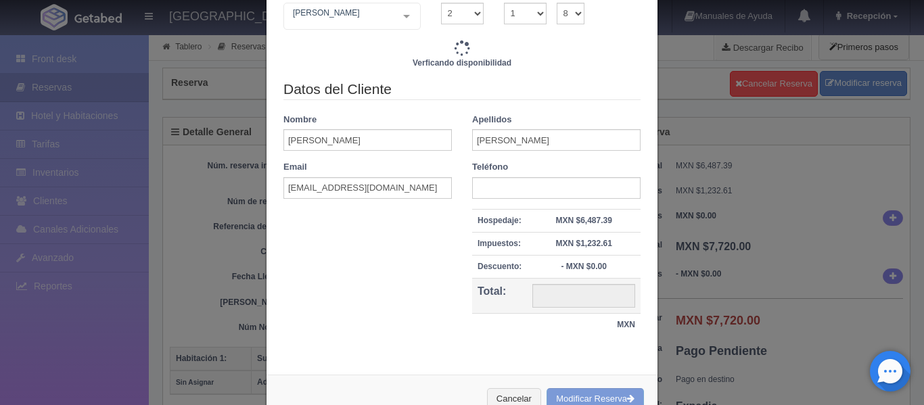
type input "7720.00"
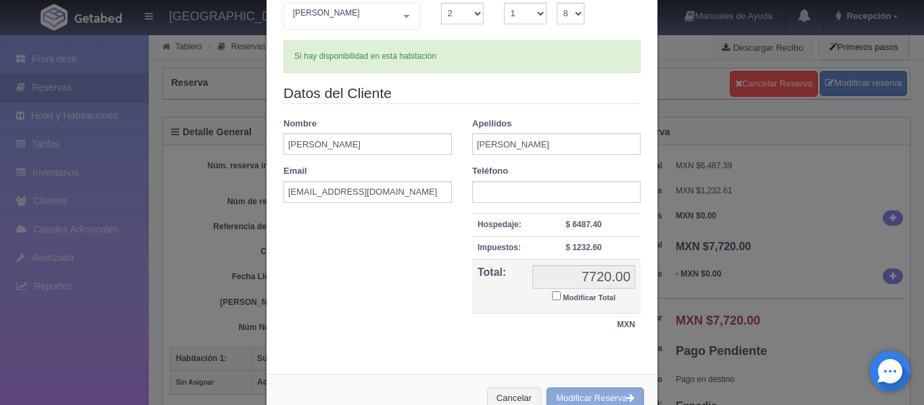
click at [586, 398] on button "Modificar Reserva" at bounding box center [595, 399] width 97 height 22
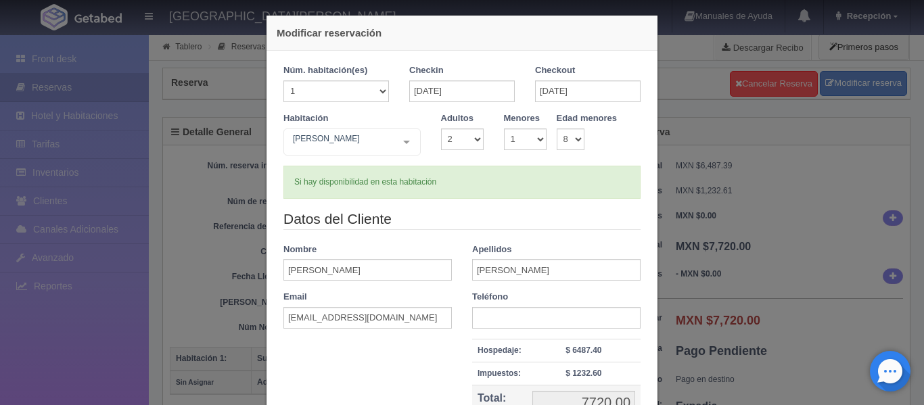
scroll to position [0, 0]
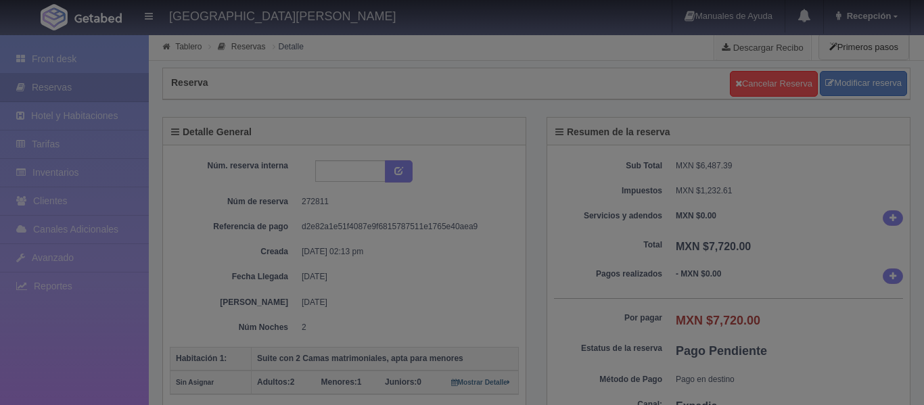
select select "2"
select select "1"
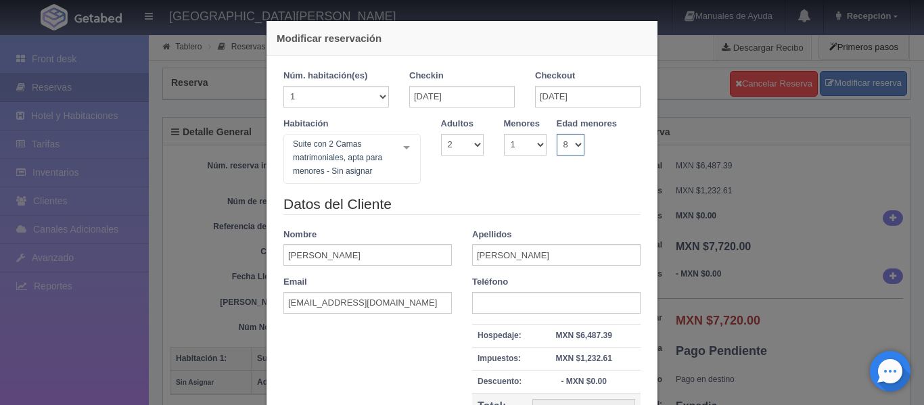
click at [571, 140] on select "0 1 2 3 4 5 6 7 8 9 10 11 12 13 14 15 16 17 18" at bounding box center [571, 145] width 28 height 22
select select "0"
click at [557, 134] on select "0 1 2 3 4 5 6 7 8 9 10 11 12 13 14 15 16 17 18" at bounding box center [571, 145] width 28 height 22
checkbox input "false"
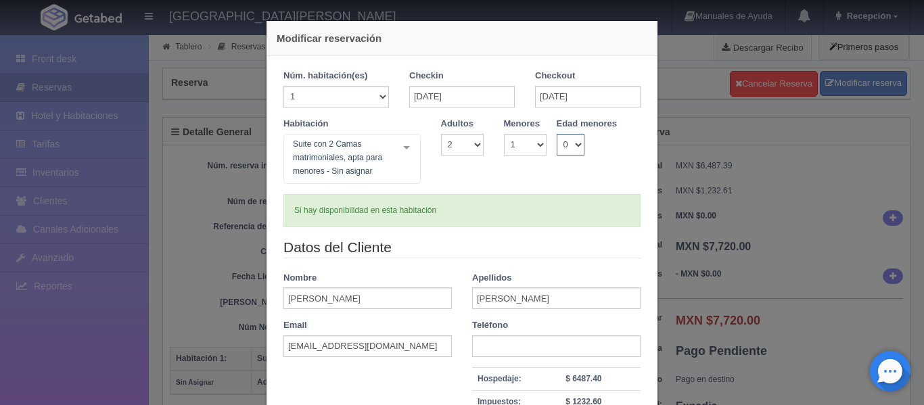
type input "7720.00"
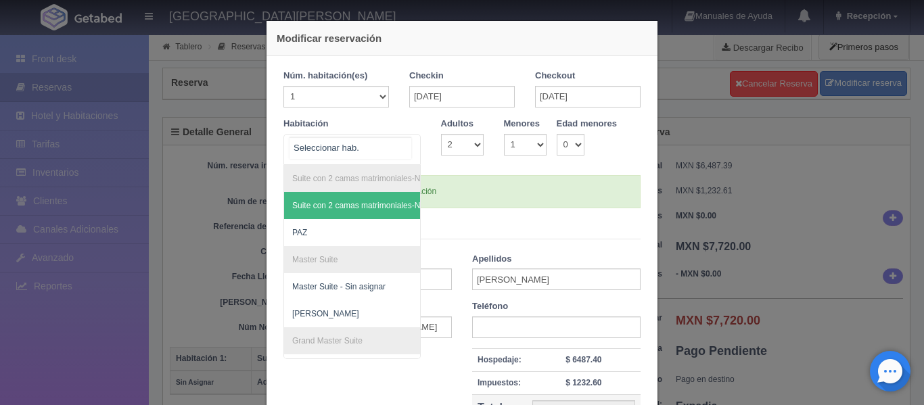
click at [403, 146] on div "Suite con 2 camas matrimoniales-No apta para menores Suite con 2 camas matrimon…" at bounding box center [351, 149] width 137 height 31
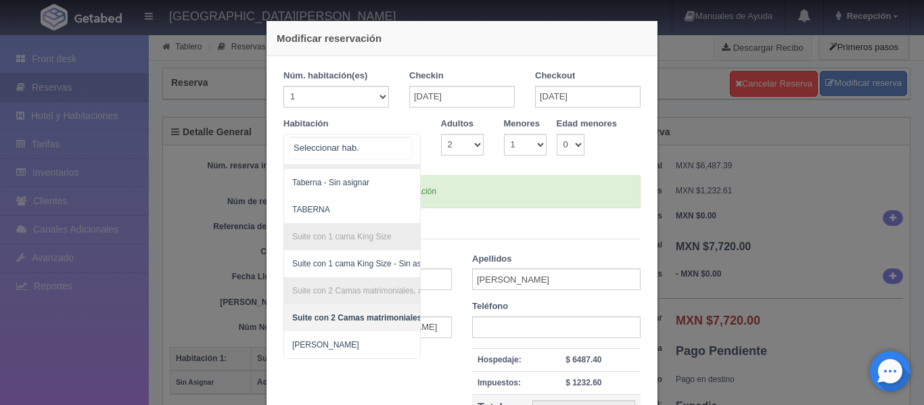
scroll to position [439, 0]
click at [330, 331] on span "[PERSON_NAME]" at bounding box center [420, 344] width 273 height 27
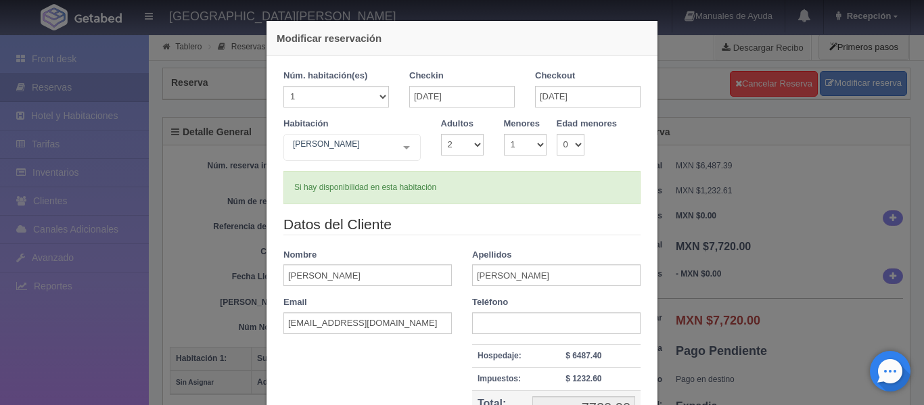
checkbox input "false"
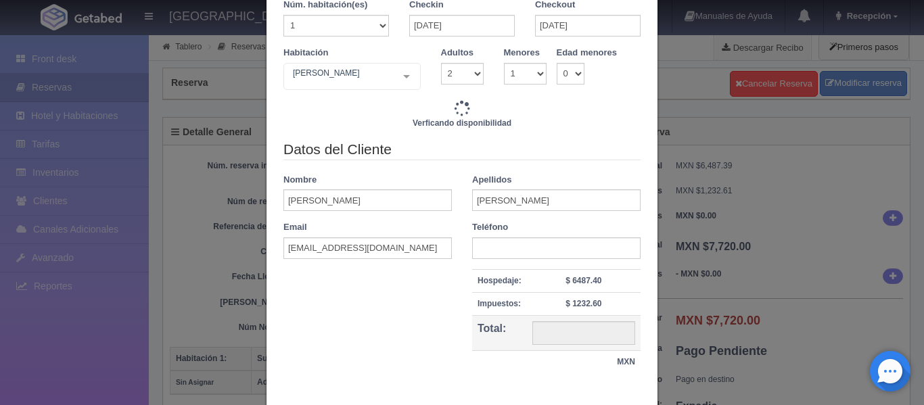
scroll to position [147, 0]
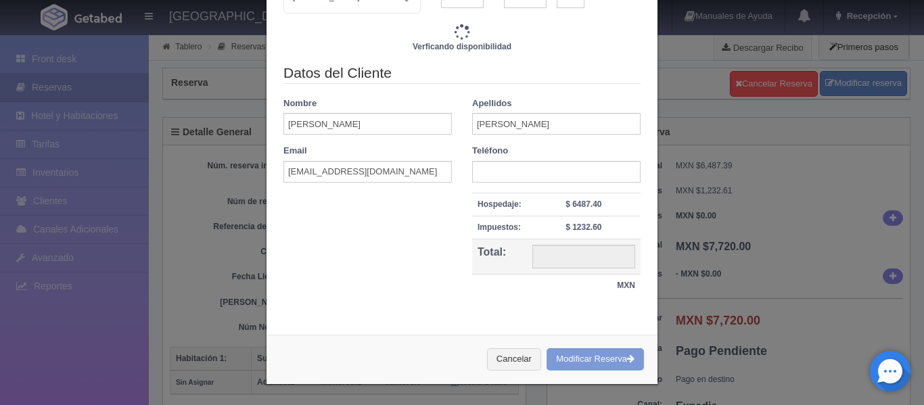
type input "7720.00"
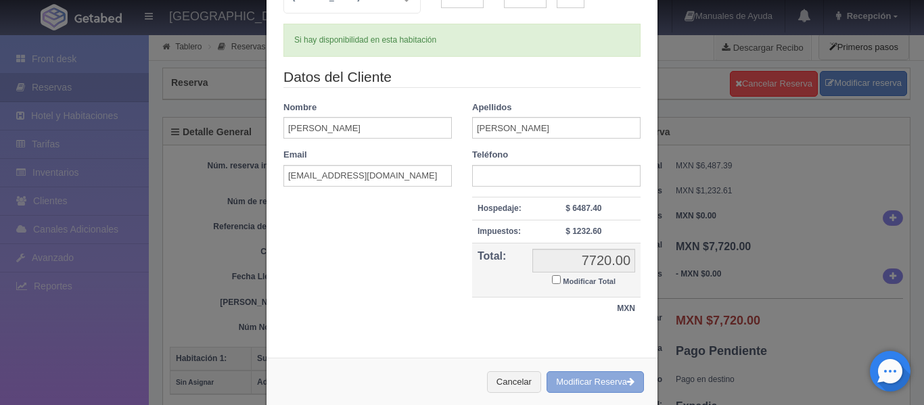
click at [561, 375] on button "Modificar Reserva" at bounding box center [595, 382] width 97 height 22
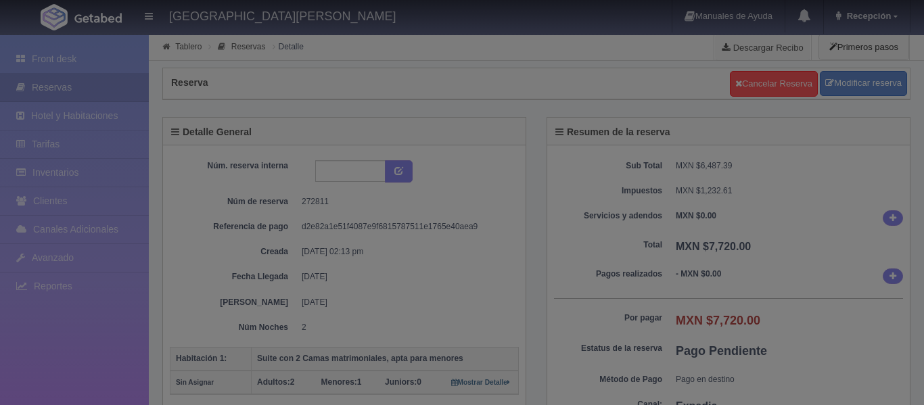
select select "2"
select select "1"
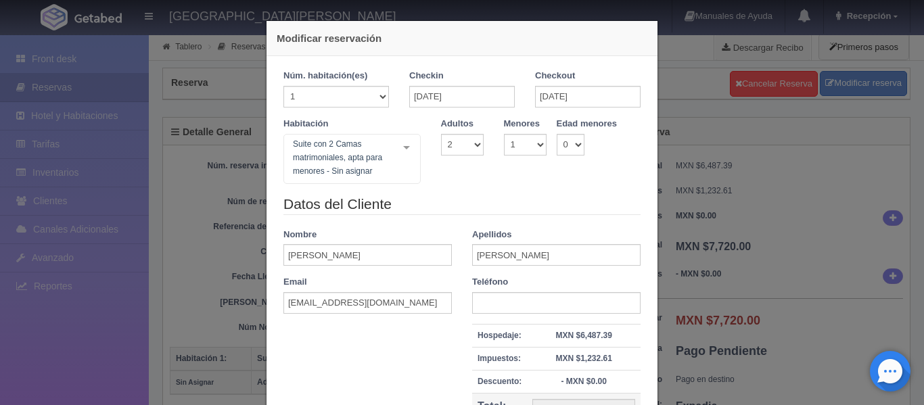
click at [682, 68] on div "Modificar reservación Núm. habitación(es) 1 2 3 4 5 6 7 8 9 10 11 12 13 14 15 1…" at bounding box center [462, 202] width 924 height 405
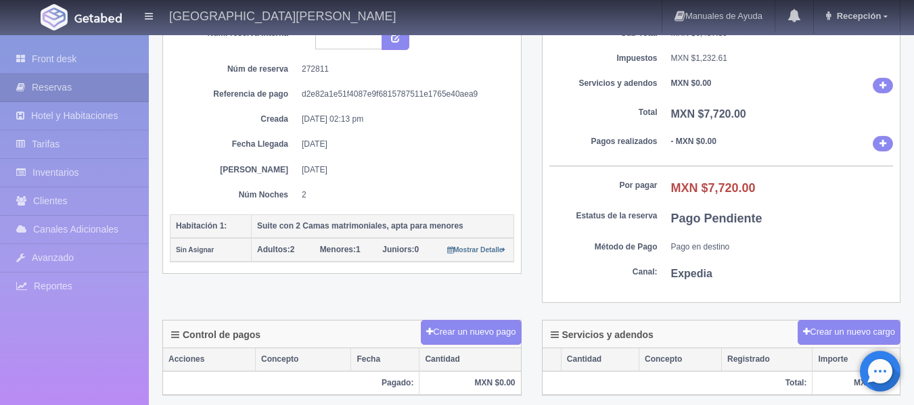
scroll to position [135, 0]
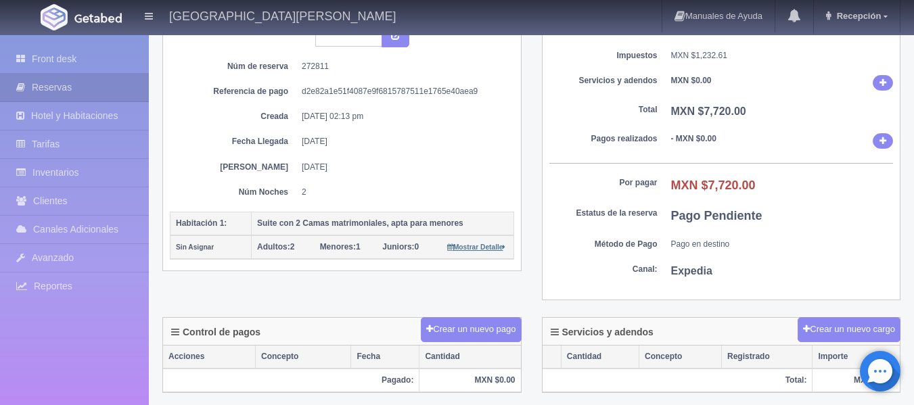
click at [469, 246] on small "Mostrar Detalle" at bounding box center [476, 246] width 59 height 7
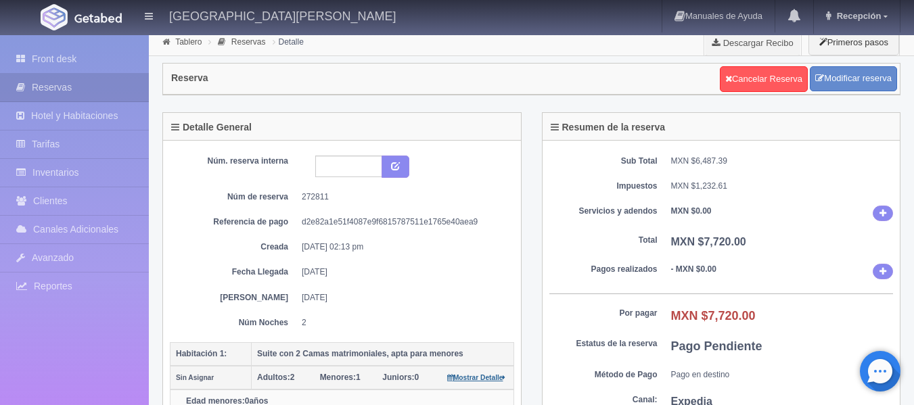
scroll to position [0, 0]
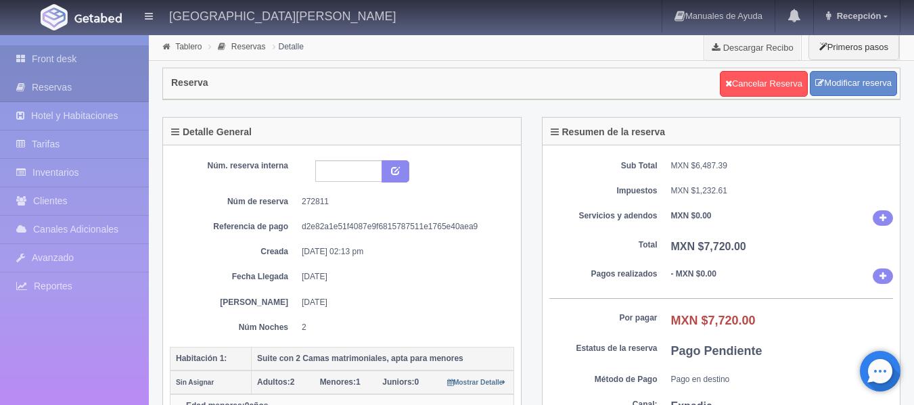
click at [63, 57] on link "Front desk" at bounding box center [74, 59] width 149 height 28
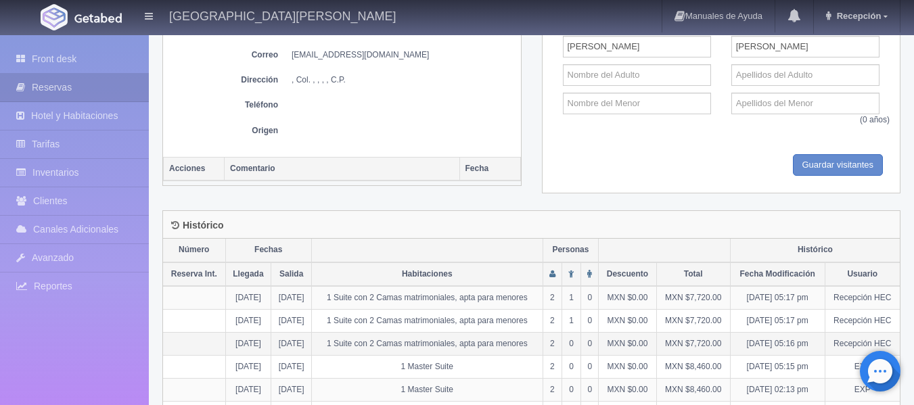
scroll to position [773, 0]
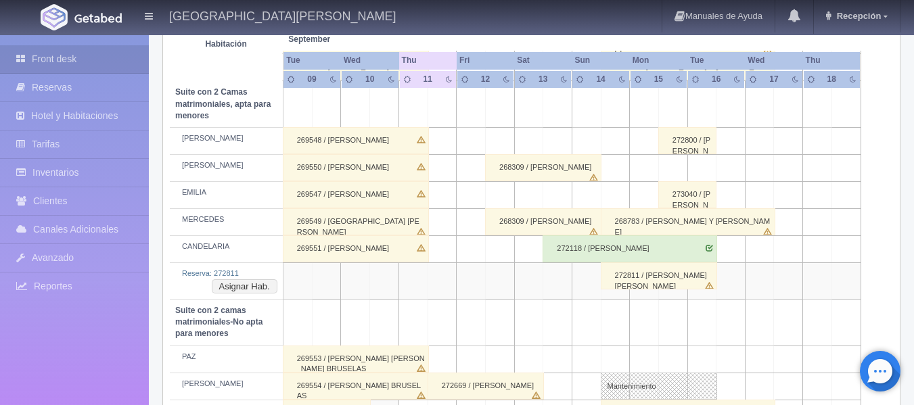
scroll to position [969, 0]
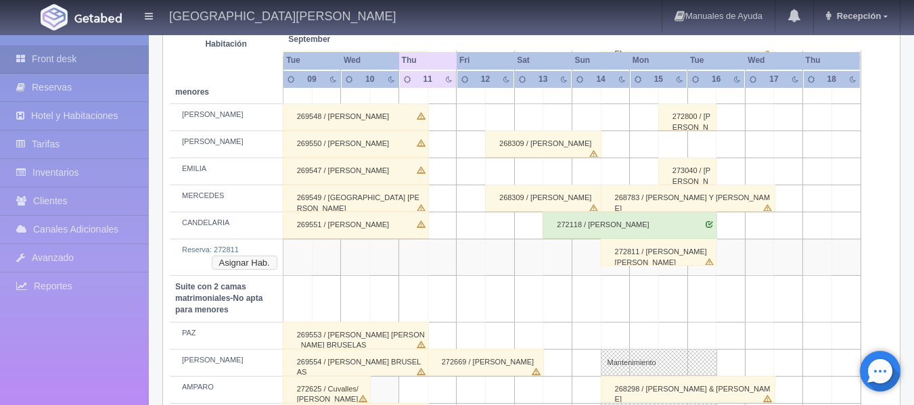
click at [233, 256] on button "Asignar Hab." at bounding box center [245, 263] width 66 height 15
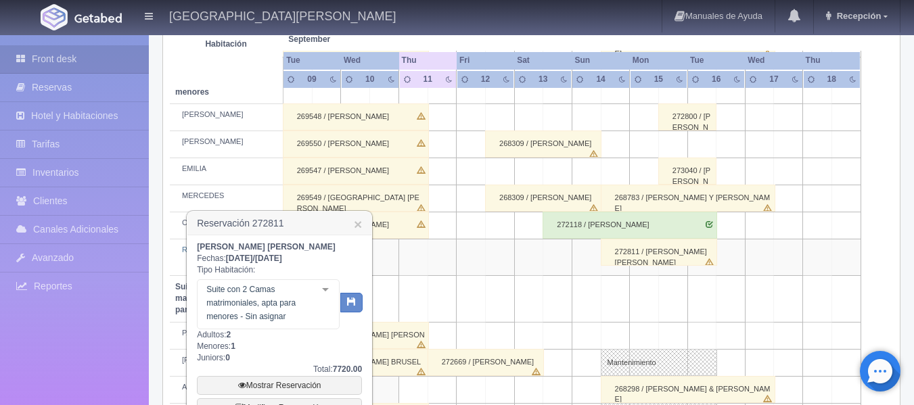
click at [325, 290] on div at bounding box center [325, 290] width 27 height 20
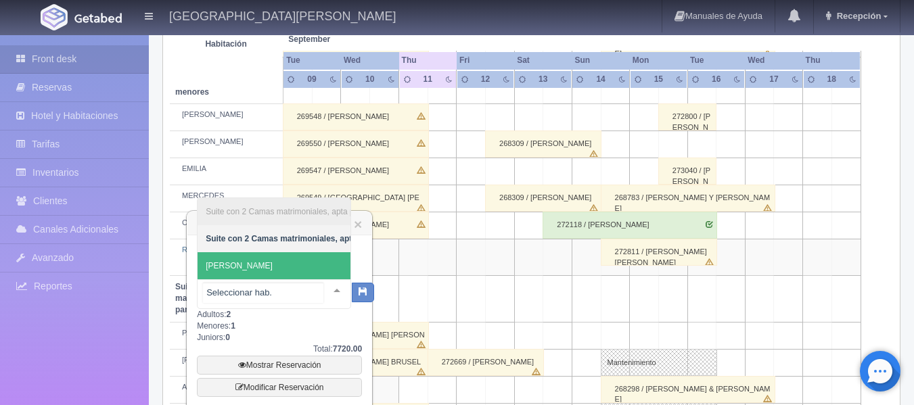
click at [248, 258] on span "[PERSON_NAME]" at bounding box center [333, 265] width 273 height 27
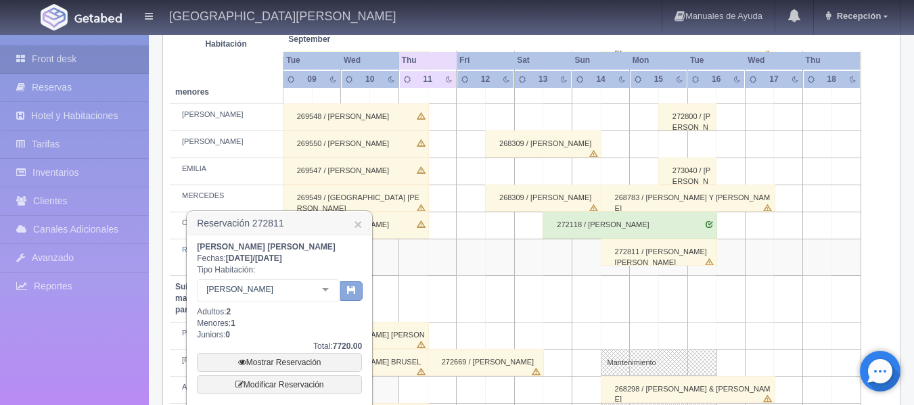
click at [358, 285] on button "button" at bounding box center [351, 291] width 22 height 20
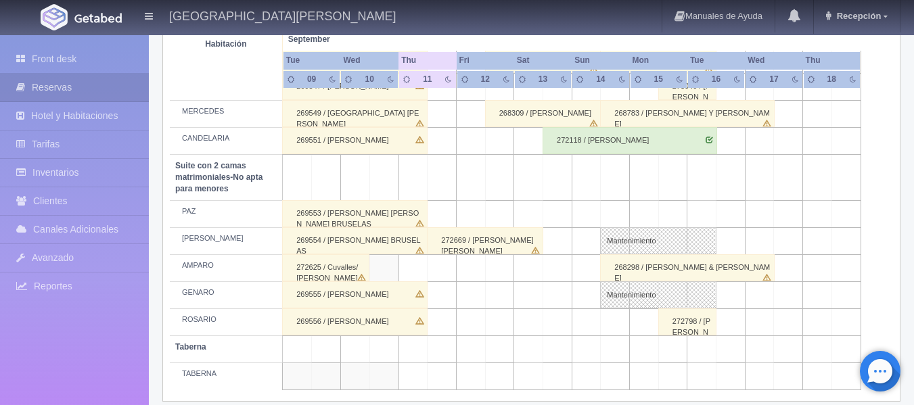
scroll to position [1067, 0]
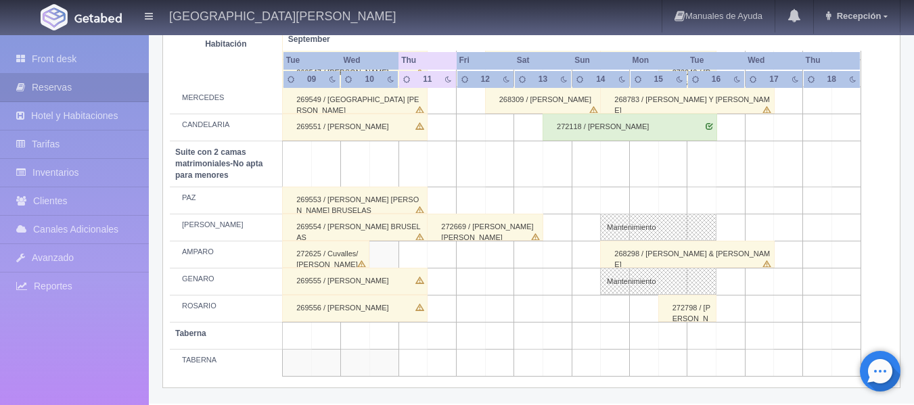
click at [533, 133] on td at bounding box center [528, 127] width 29 height 27
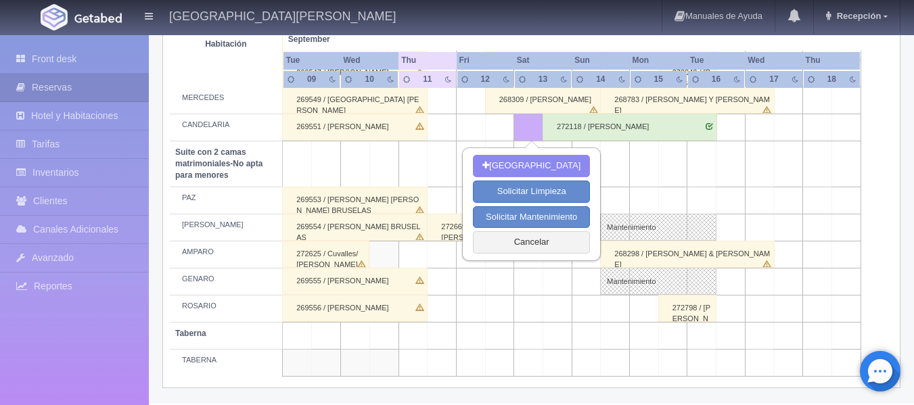
click at [534, 135] on td at bounding box center [528, 127] width 29 height 27
click at [556, 247] on button "Cancelar" at bounding box center [531, 242] width 117 height 22
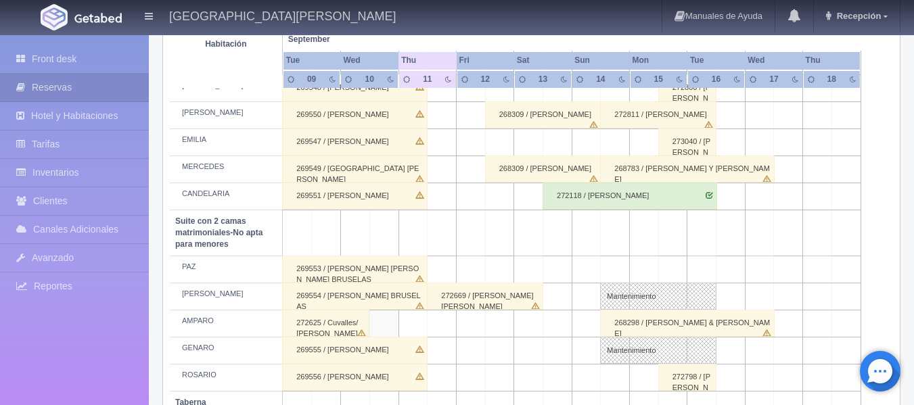
scroll to position [931, 0]
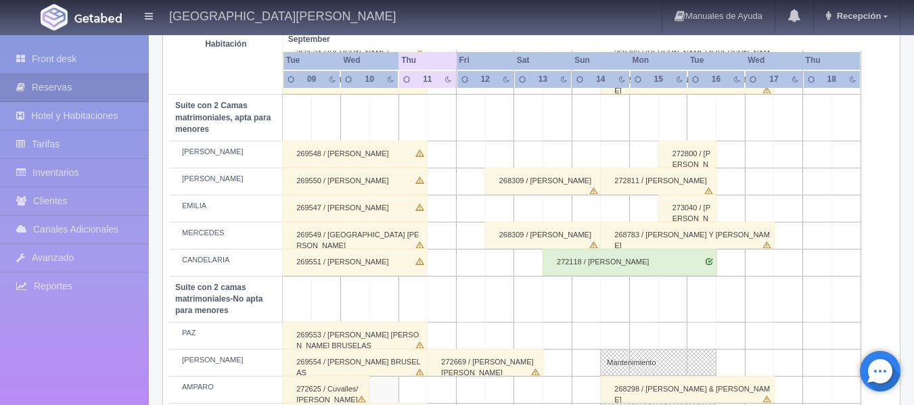
click at [628, 182] on div "272811 / [PERSON_NAME]" at bounding box center [658, 181] width 116 height 27
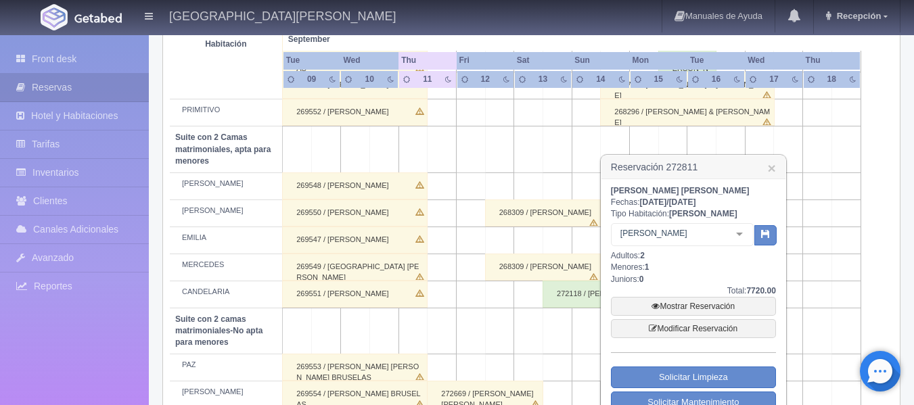
scroll to position [1067, 0]
